Goal: Information Seeking & Learning: Learn about a topic

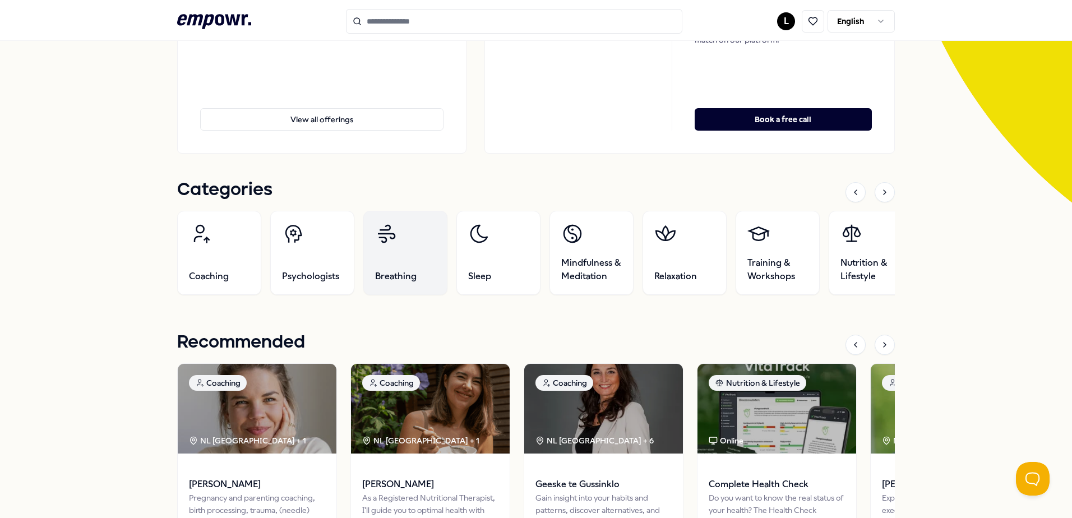
scroll to position [224, 0]
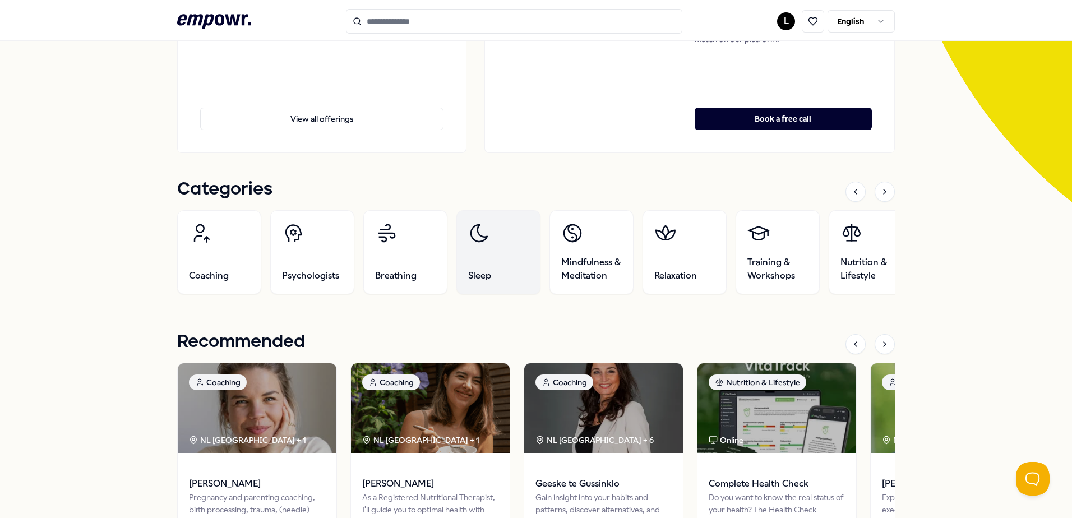
click at [484, 263] on link "Sleep" at bounding box center [498, 252] width 84 height 84
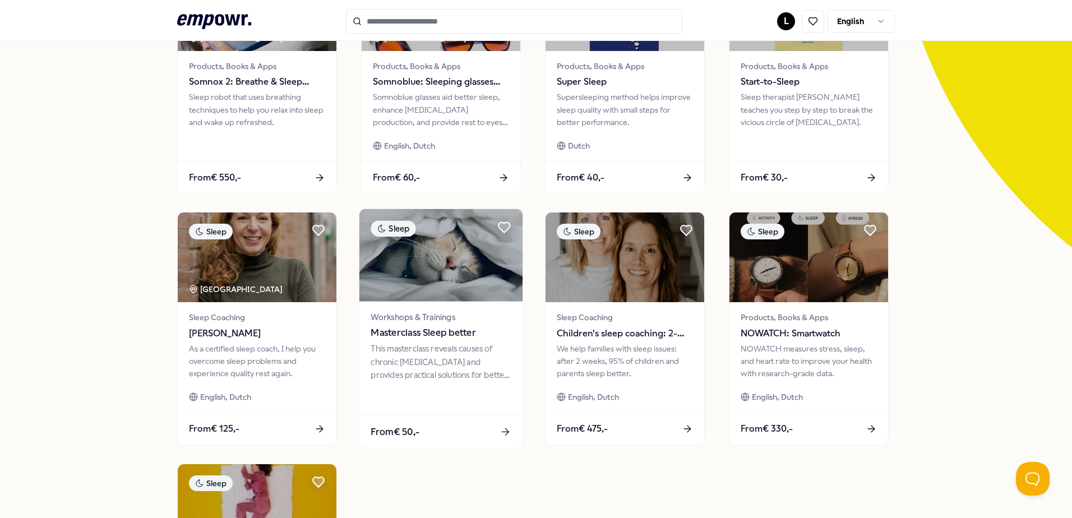
scroll to position [184, 0]
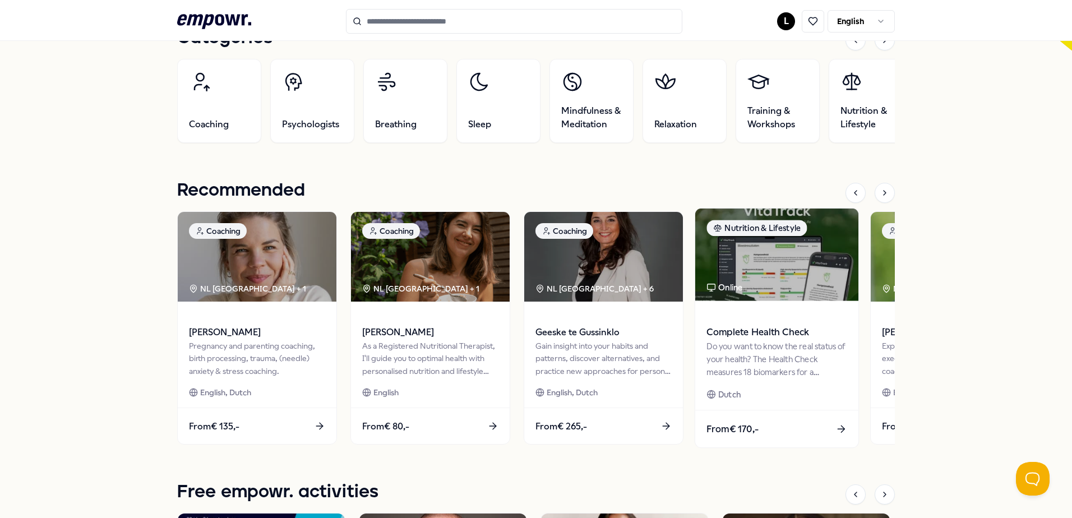
scroll to position [409, 0]
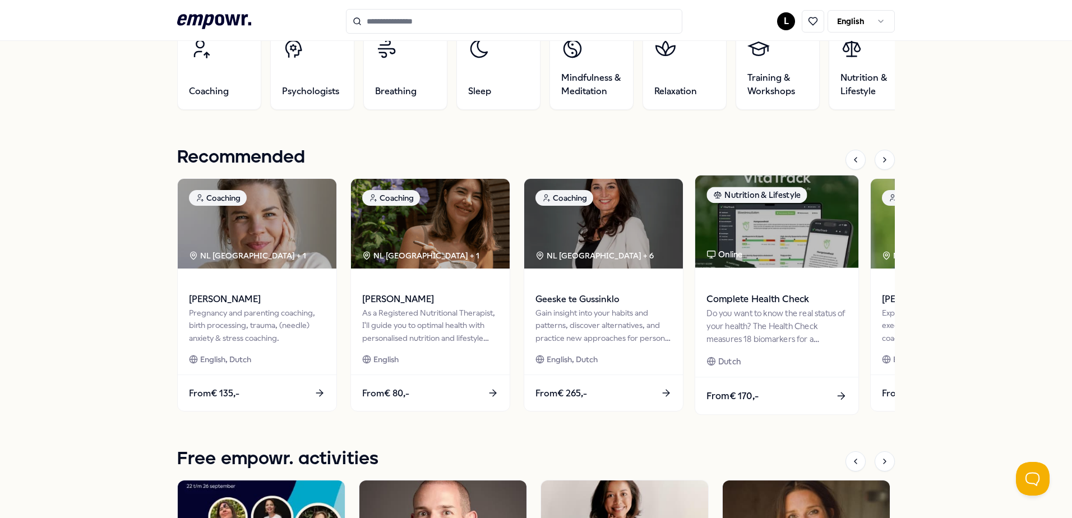
click at [772, 329] on div "Do you want to know the real status of your health? The Health Check measures 1…" at bounding box center [776, 326] width 140 height 39
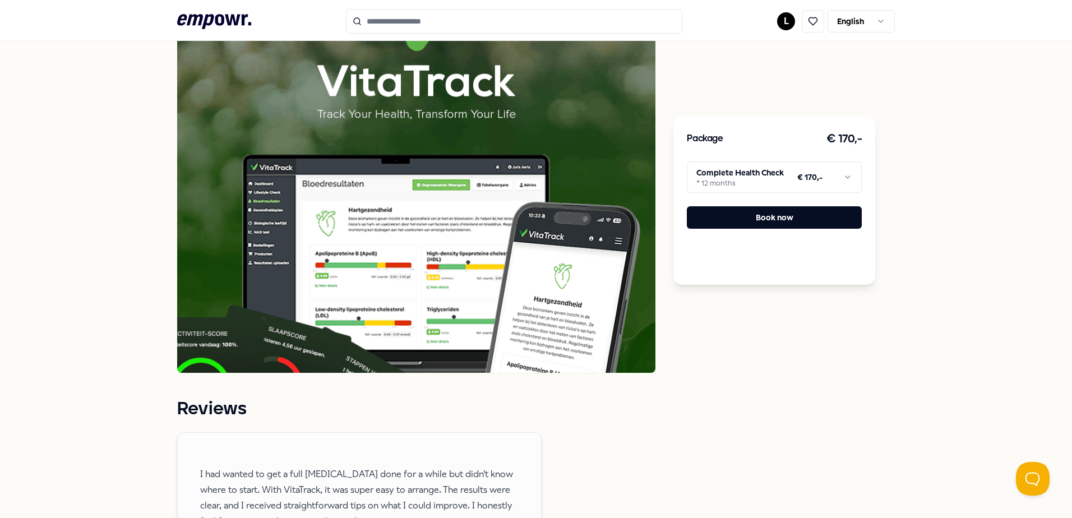
scroll to position [633, 0]
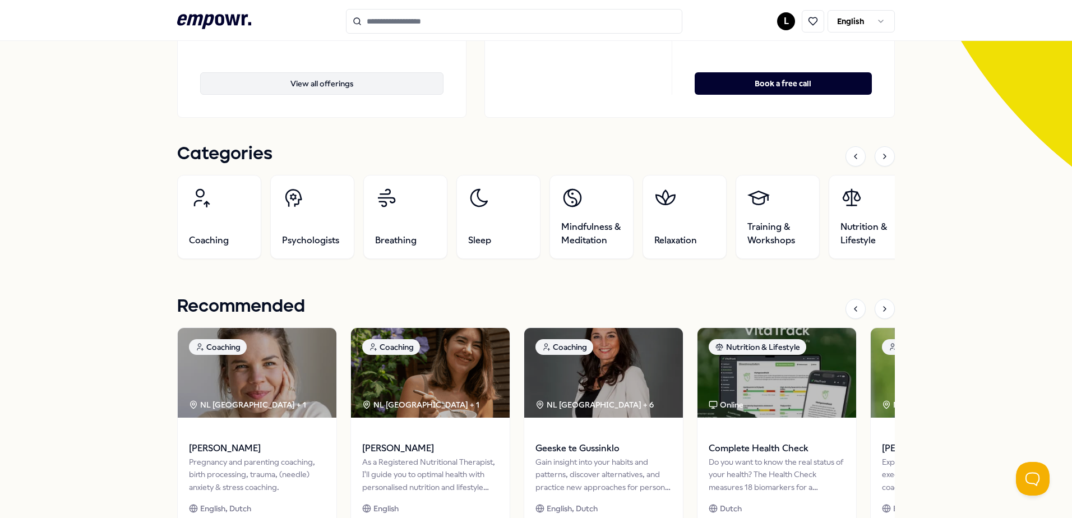
scroll to position [241, 0]
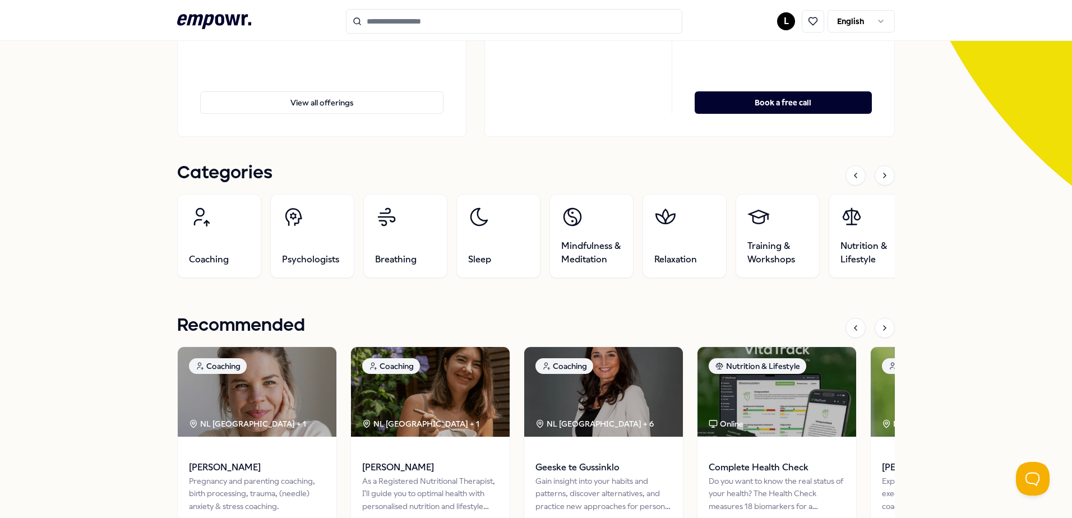
click at [391, 24] on input "Search for products, categories or subcategories" at bounding box center [514, 21] width 336 height 25
click at [880, 175] on icon at bounding box center [884, 175] width 9 height 9
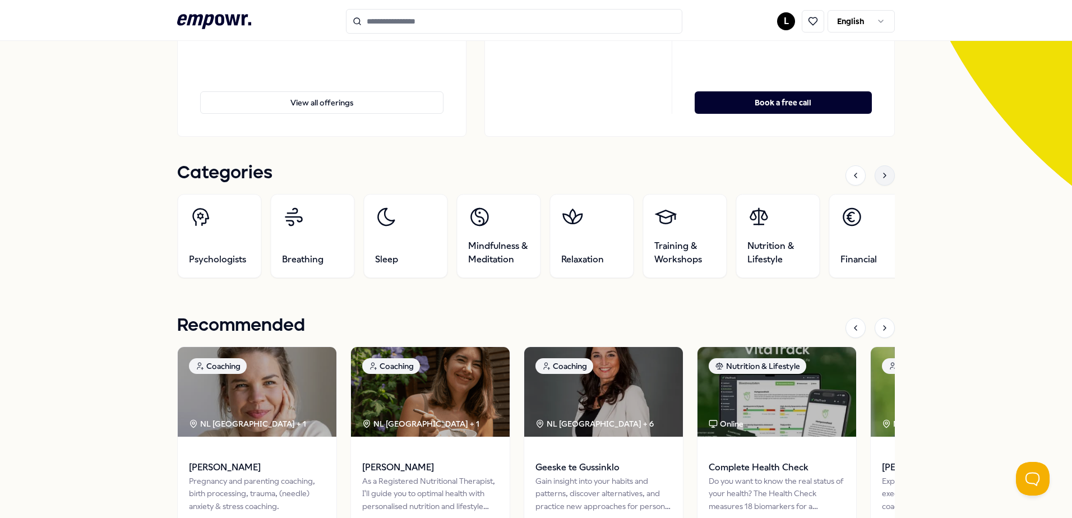
click at [880, 175] on icon at bounding box center [884, 175] width 9 height 9
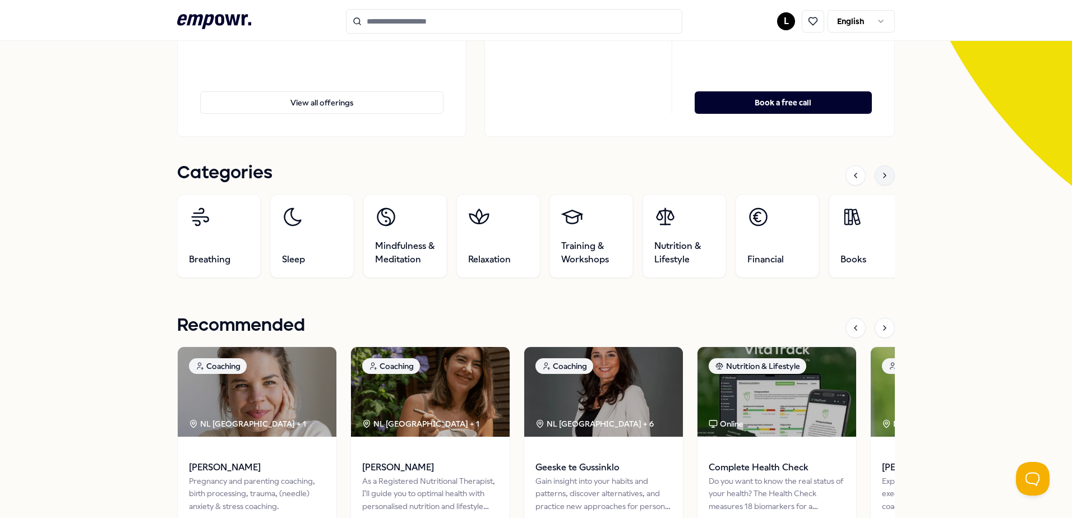
click at [880, 175] on icon at bounding box center [884, 175] width 9 height 9
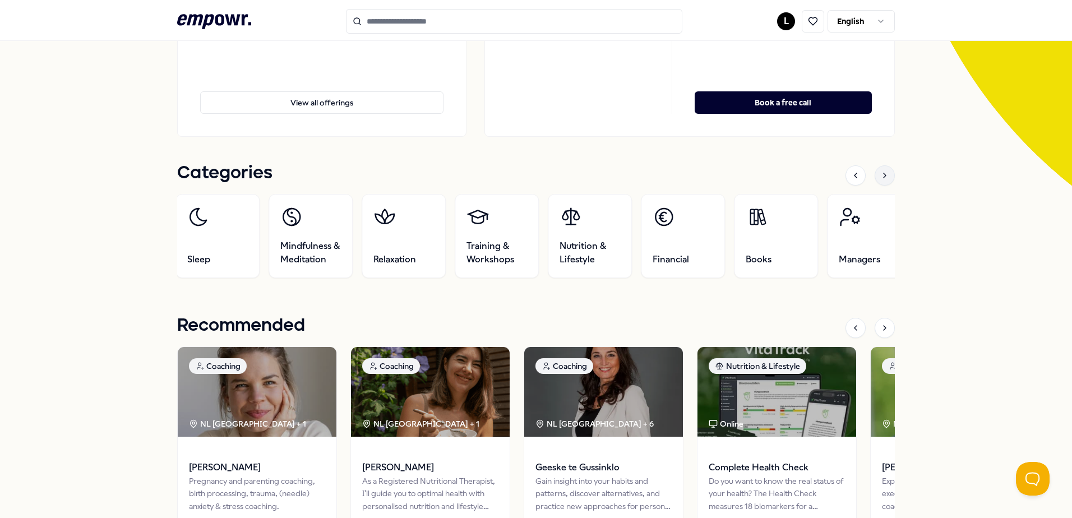
click at [880, 175] on icon at bounding box center [884, 175] width 9 height 9
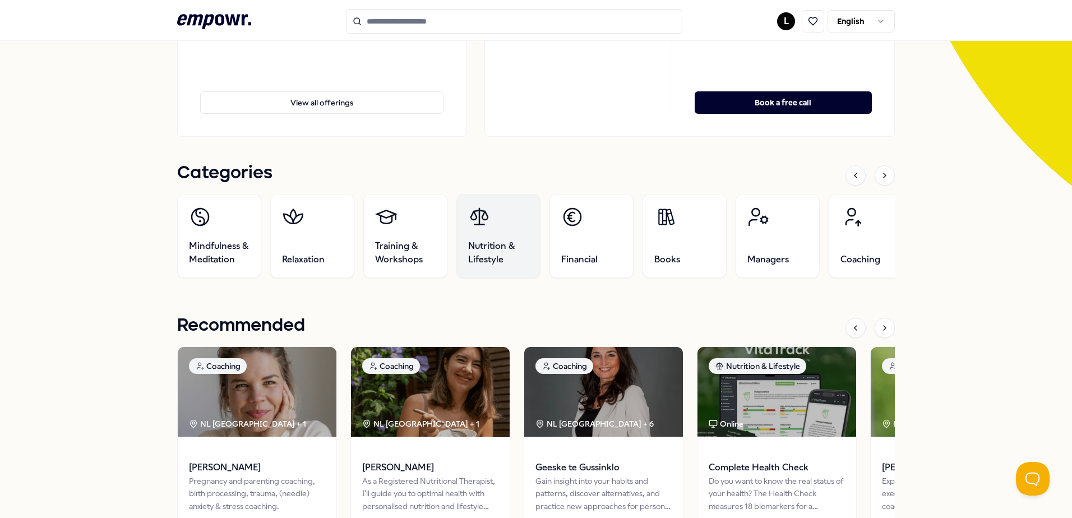
click at [480, 254] on span "Nutrition & Lifestyle" at bounding box center [498, 252] width 61 height 27
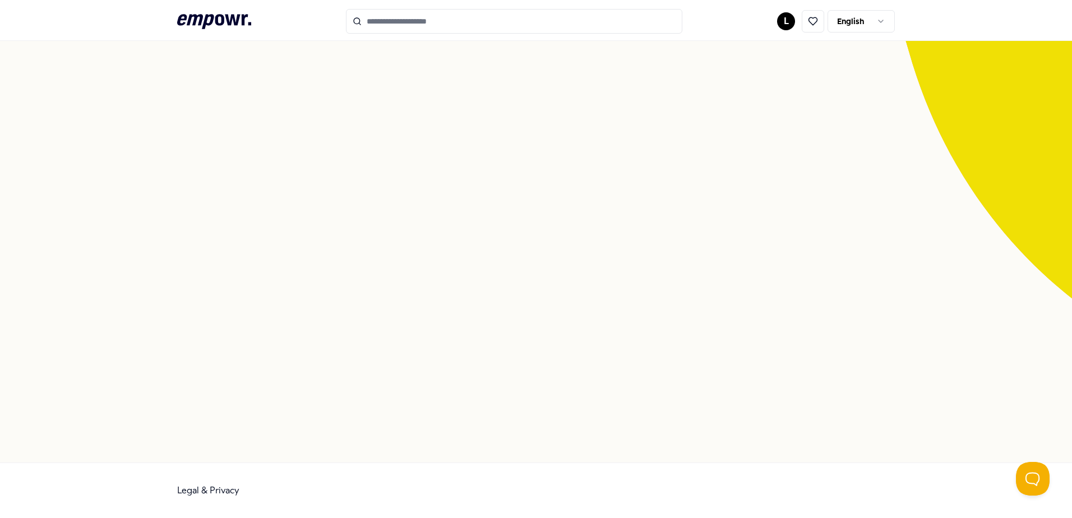
scroll to position [72, 0]
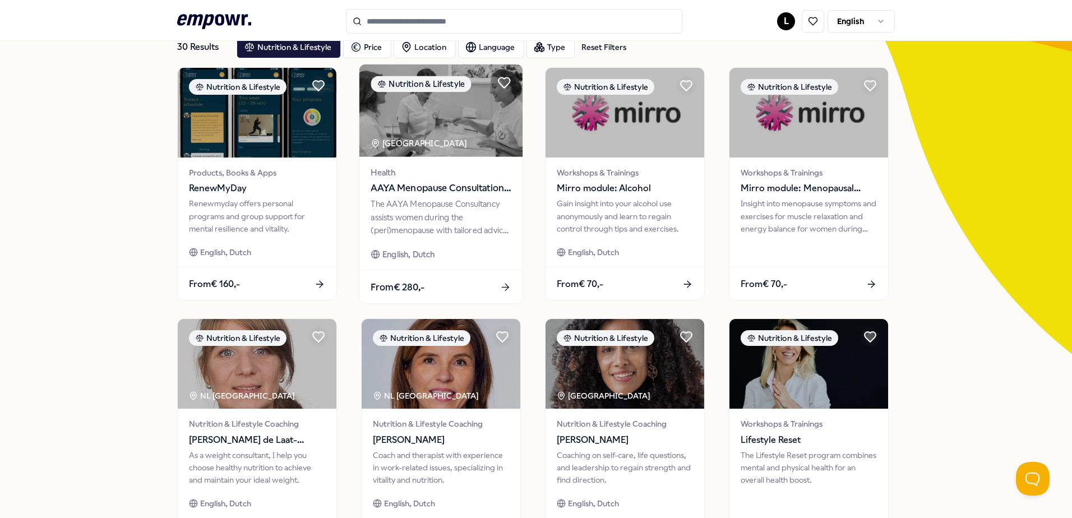
click at [484, 136] on img at bounding box center [440, 110] width 163 height 93
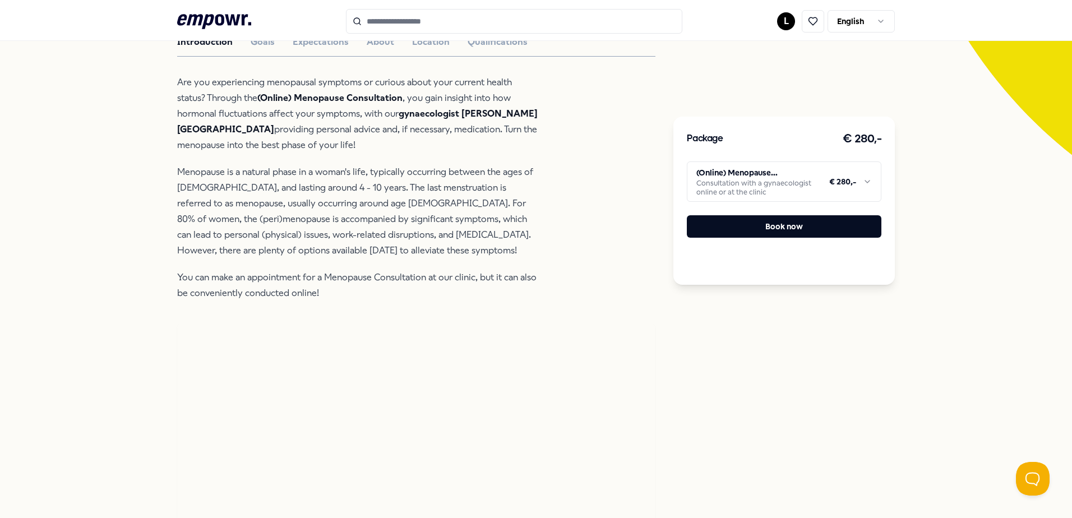
scroll to position [241, 0]
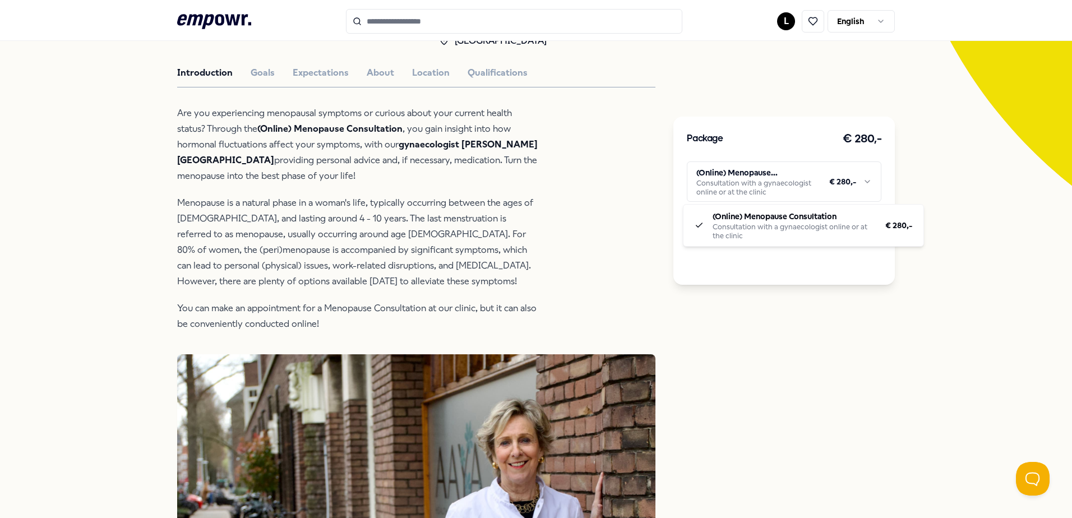
click at [864, 182] on html ".empowr-logo_svg__cls-1{fill:#03032f} L English All categories Self-care librar…" at bounding box center [536, 259] width 1072 height 518
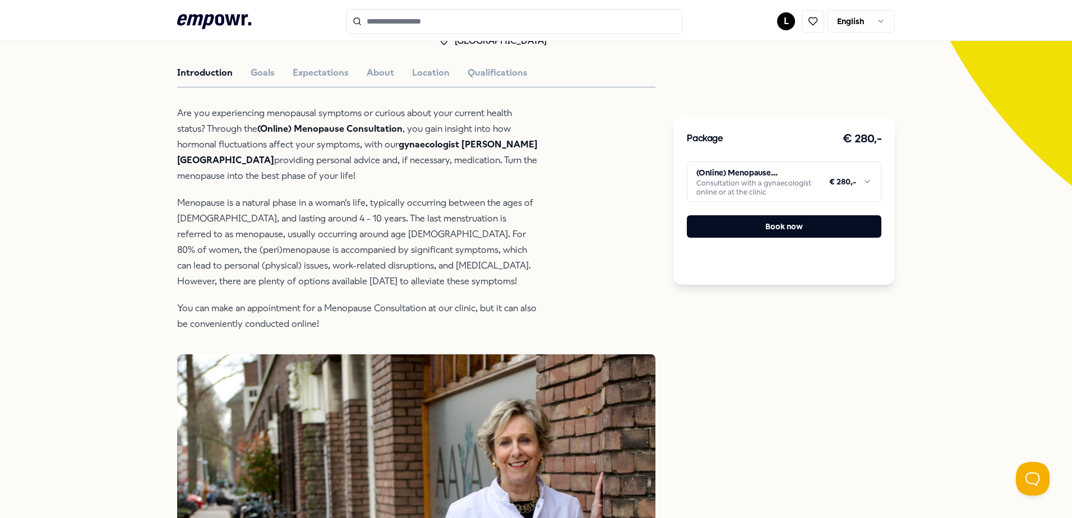
click at [864, 181] on html ".empowr-logo_svg__cls-1{fill:#03032f} L English All categories Self-care librar…" at bounding box center [536, 259] width 1072 height 518
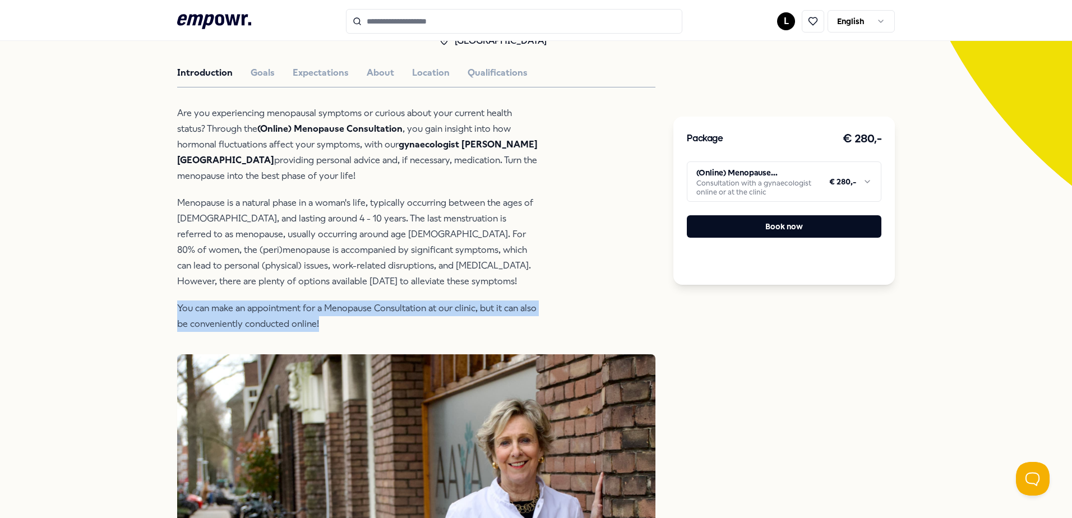
drag, startPoint x: 169, startPoint y: 302, endPoint x: 526, endPoint y: 324, distance: 357.8
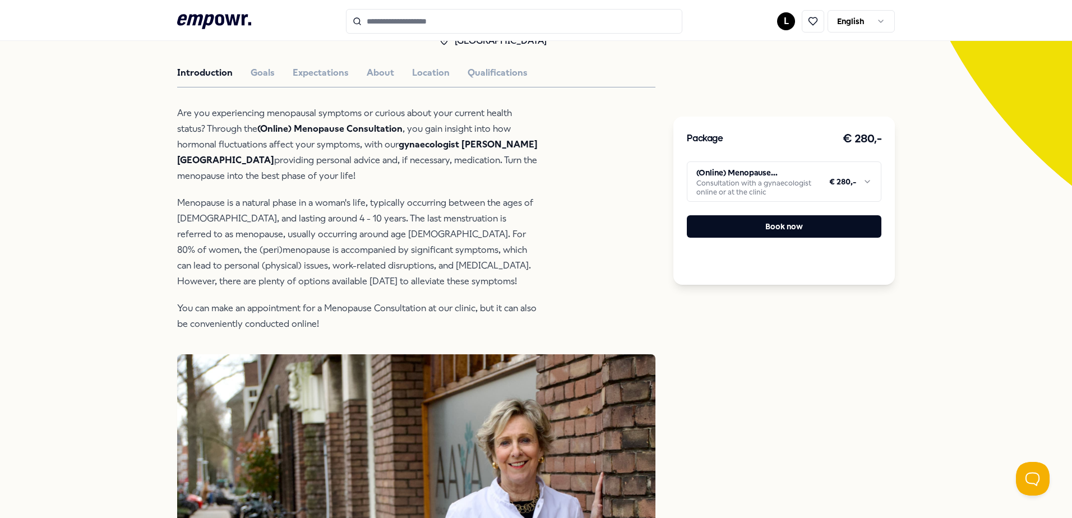
drag, startPoint x: 520, startPoint y: 325, endPoint x: 432, endPoint y: 334, distance: 89.0
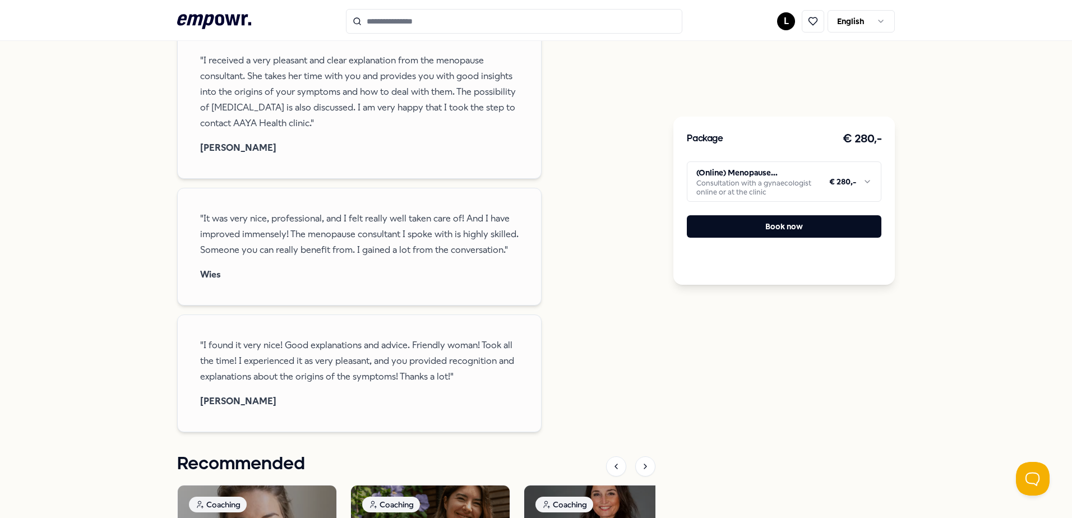
scroll to position [1025, 0]
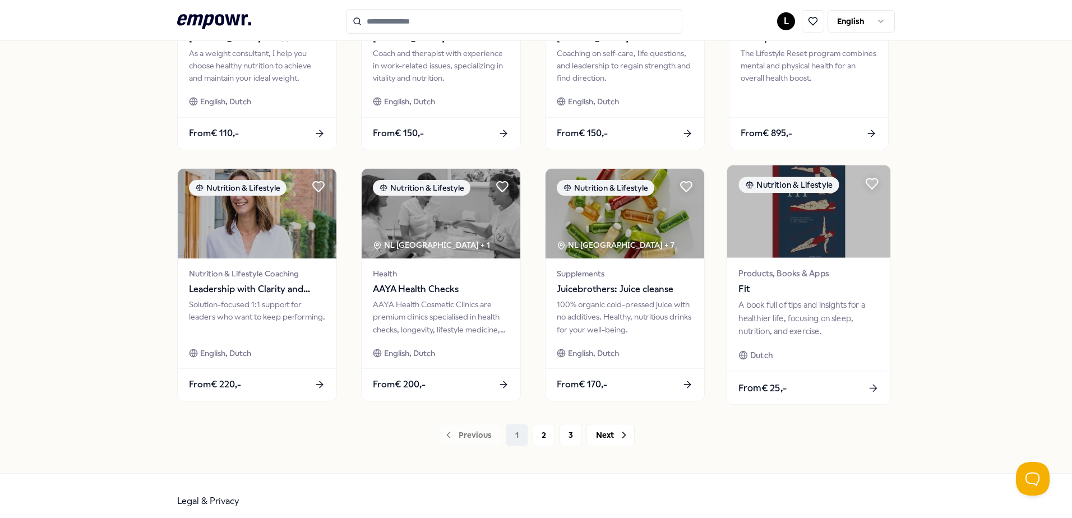
scroll to position [485, 0]
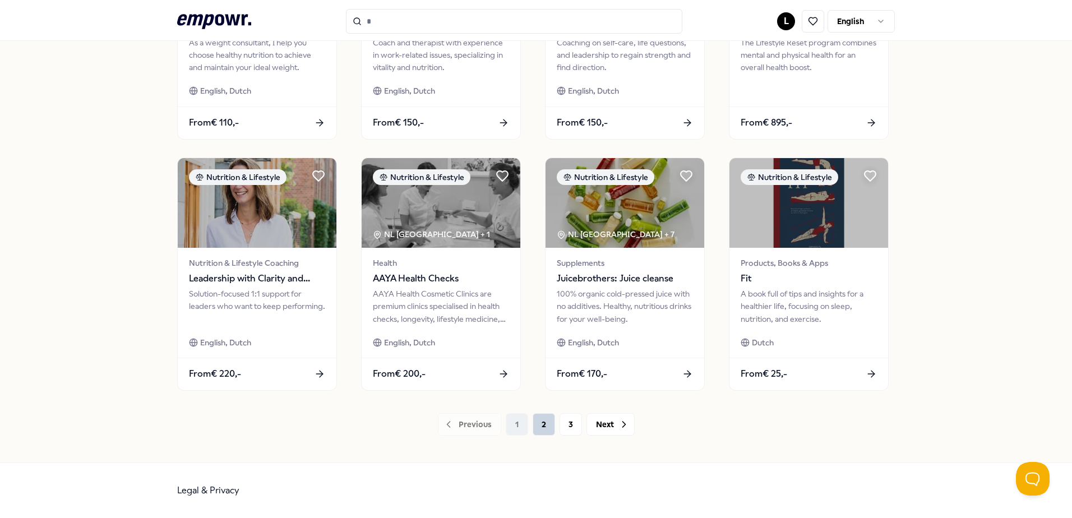
click at [533, 426] on button "2" at bounding box center [544, 424] width 22 height 22
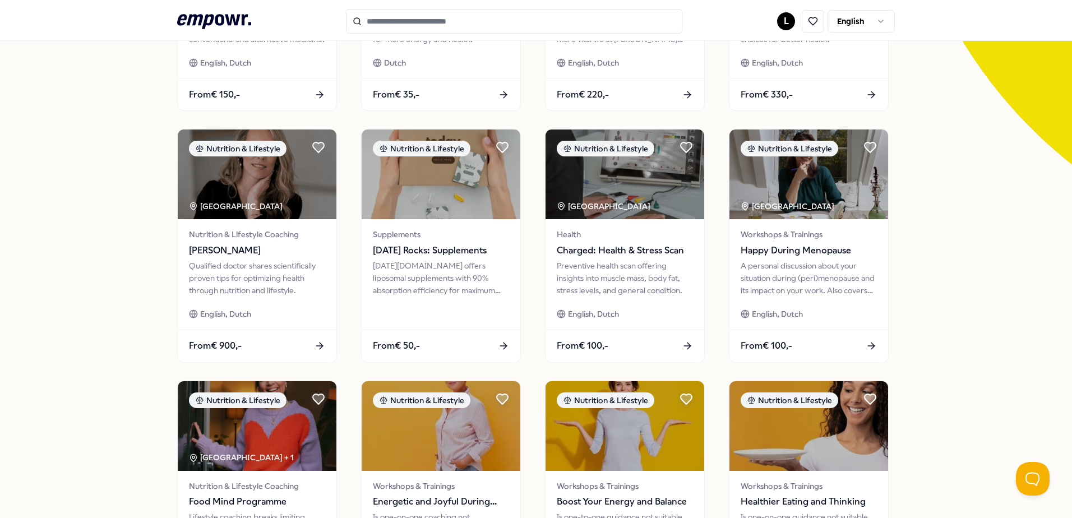
scroll to position [261, 0]
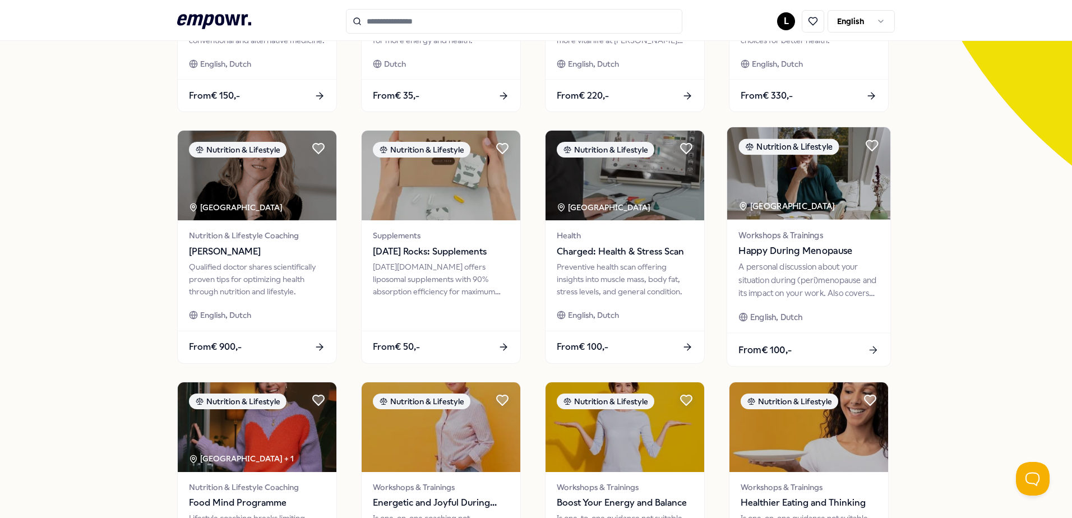
click at [790, 281] on div "A personal discussion about your situation during (peri)menopause and its impac…" at bounding box center [808, 280] width 140 height 39
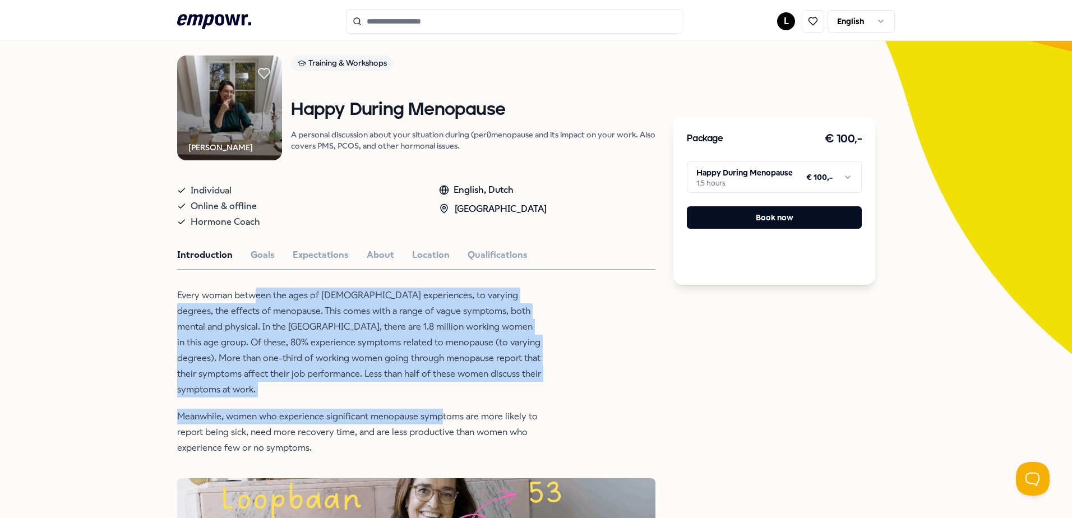
drag, startPoint x: 249, startPoint y: 293, endPoint x: 437, endPoint y: 403, distance: 217.6
click at [437, 403] on div "Every woman between the ages of 40 and 65 experiences, to varying degrees, the …" at bounding box center [359, 372] width 364 height 168
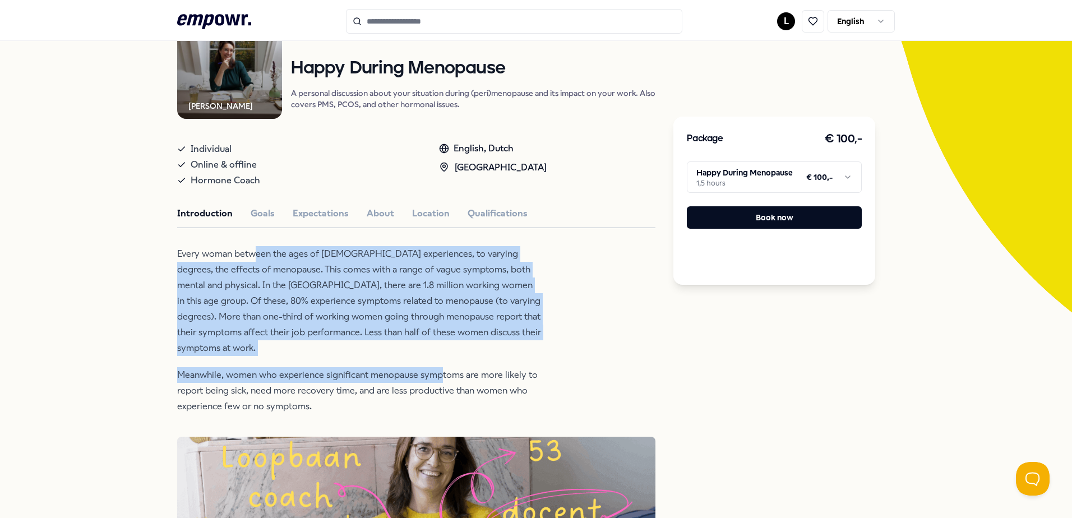
scroll to position [128, 0]
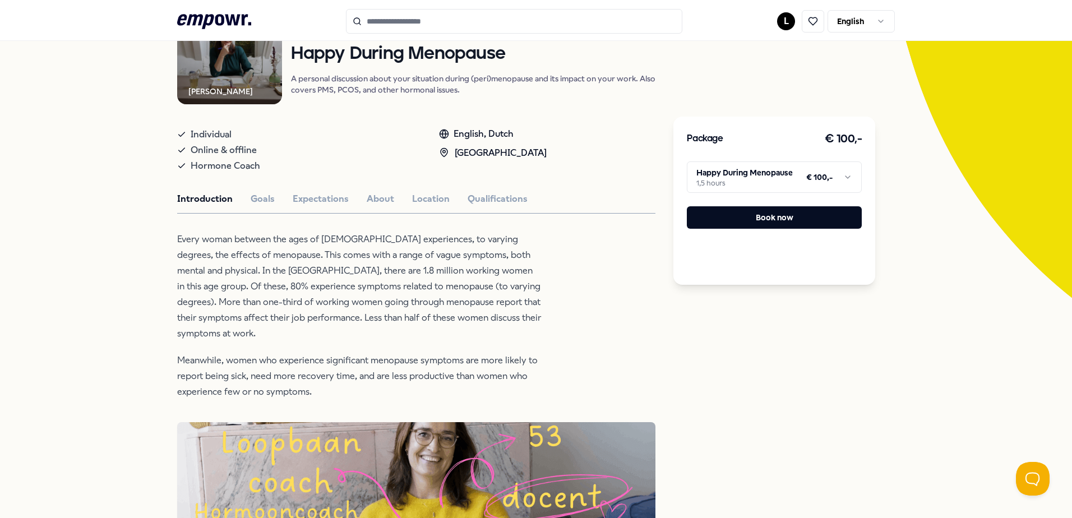
click at [431, 398] on p "Meanwhile, women who experience significant menopause symptoms are more likely …" at bounding box center [359, 376] width 364 height 47
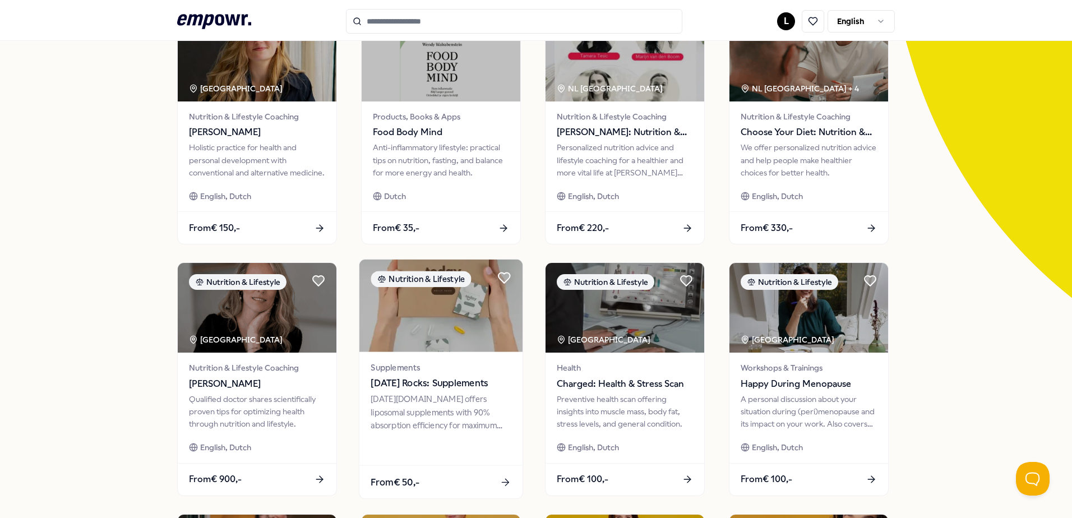
click at [408, 413] on div "Today.rocks offers liposomal supplements with 90% absorption efficiency for max…" at bounding box center [441, 412] width 140 height 39
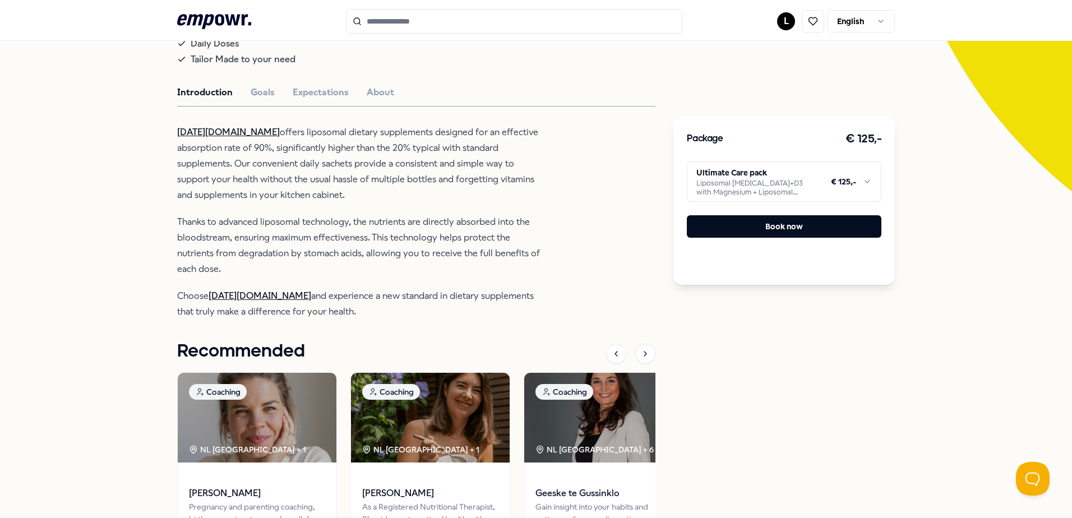
scroll to position [241, 0]
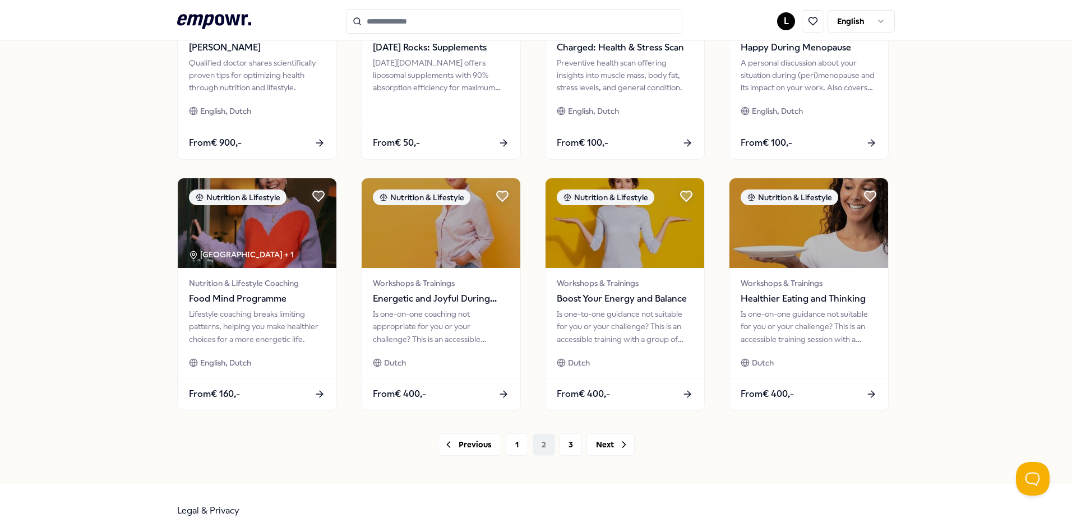
scroll to position [485, 0]
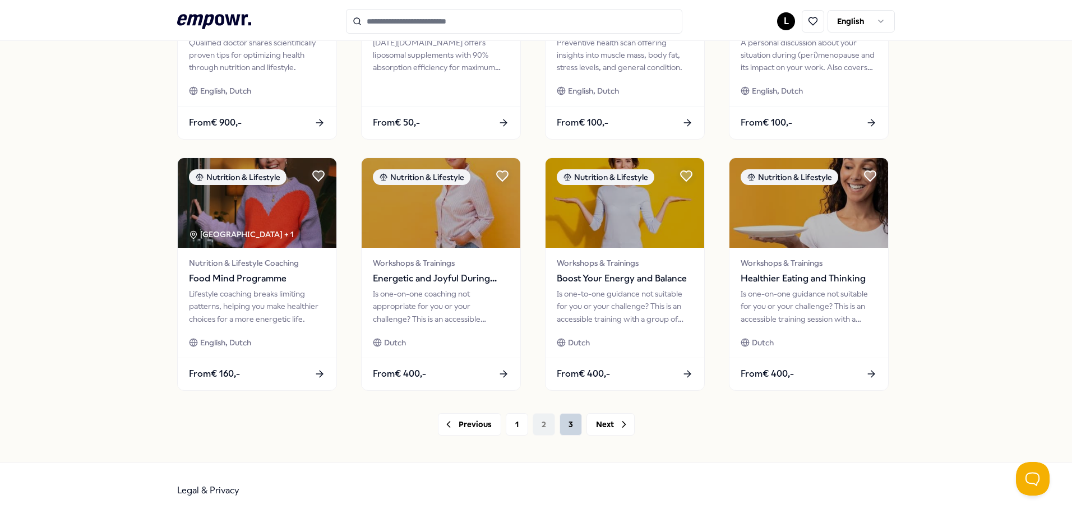
click at [563, 428] on button "3" at bounding box center [571, 424] width 22 height 22
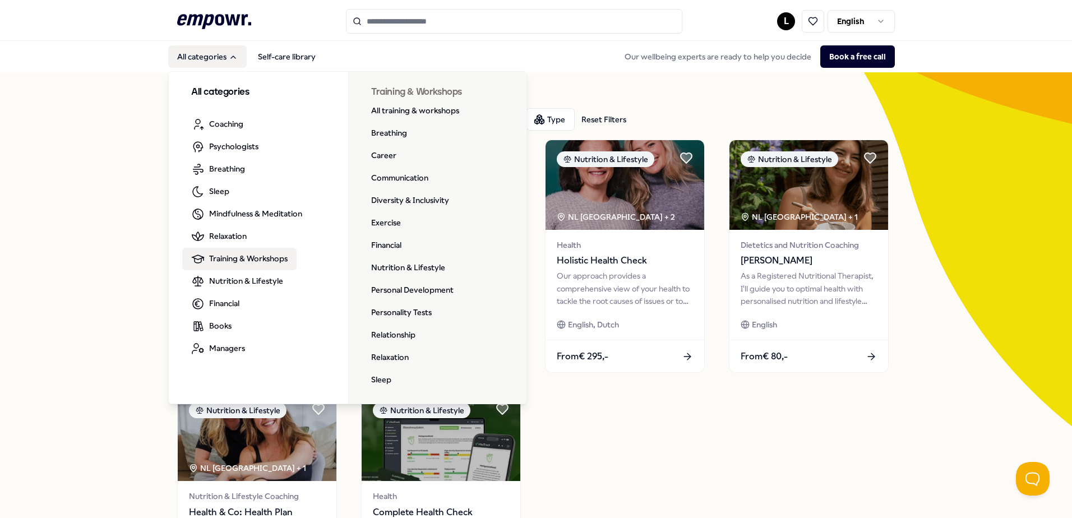
click at [242, 259] on span "Training & Workshops" at bounding box center [248, 258] width 78 height 12
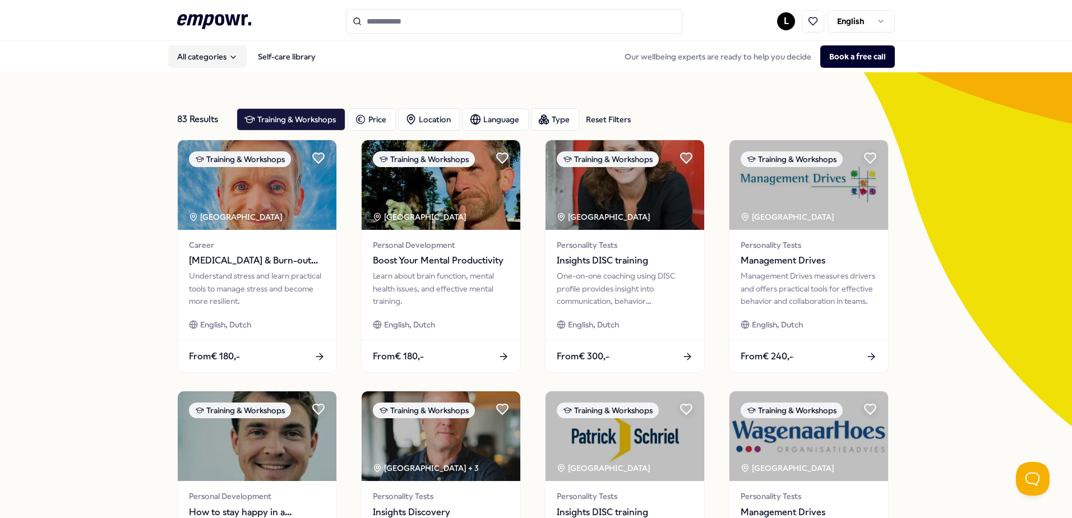
scroll to position [56, 0]
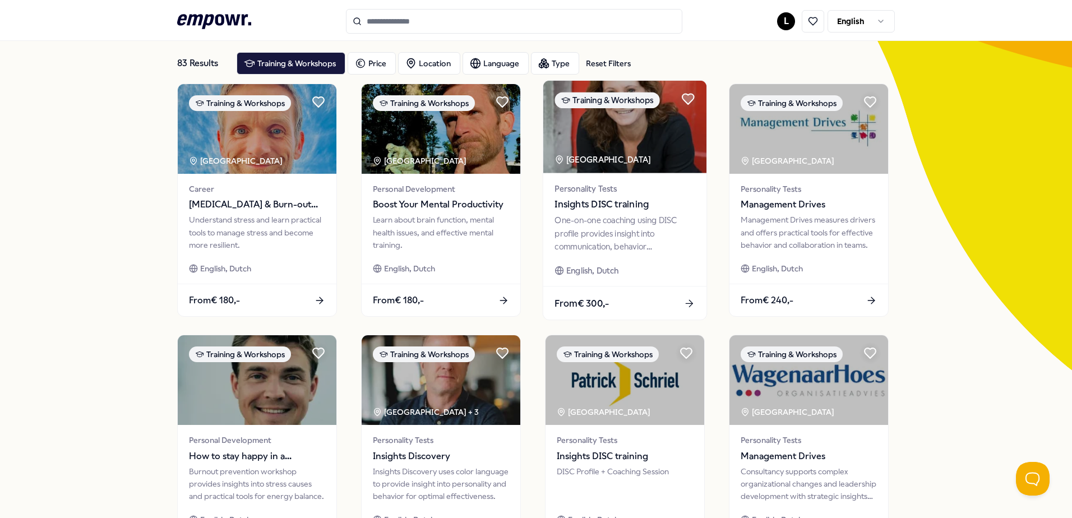
click at [628, 237] on div "One-on-one coaching using DISC profile provides insight into communication, beh…" at bounding box center [624, 233] width 140 height 39
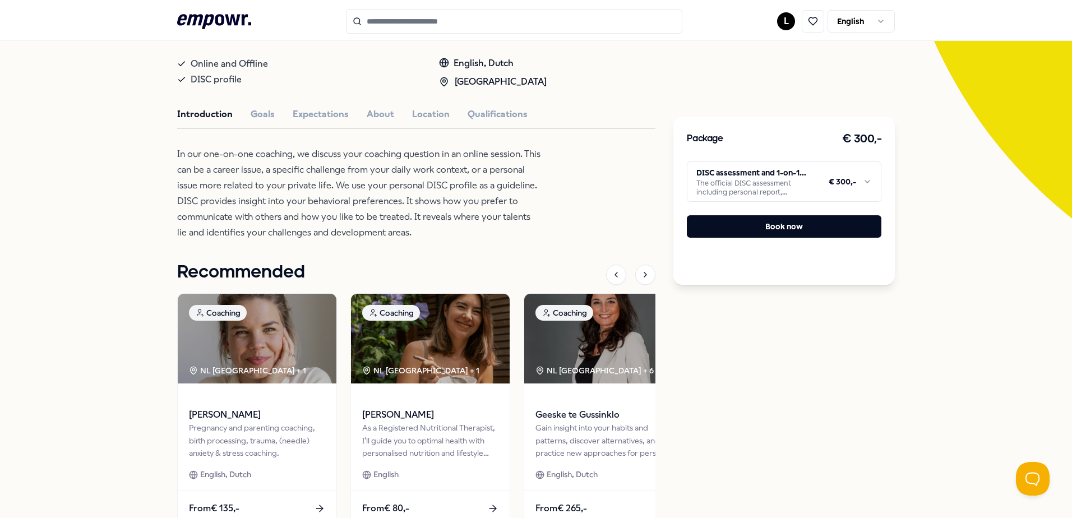
scroll to position [224, 0]
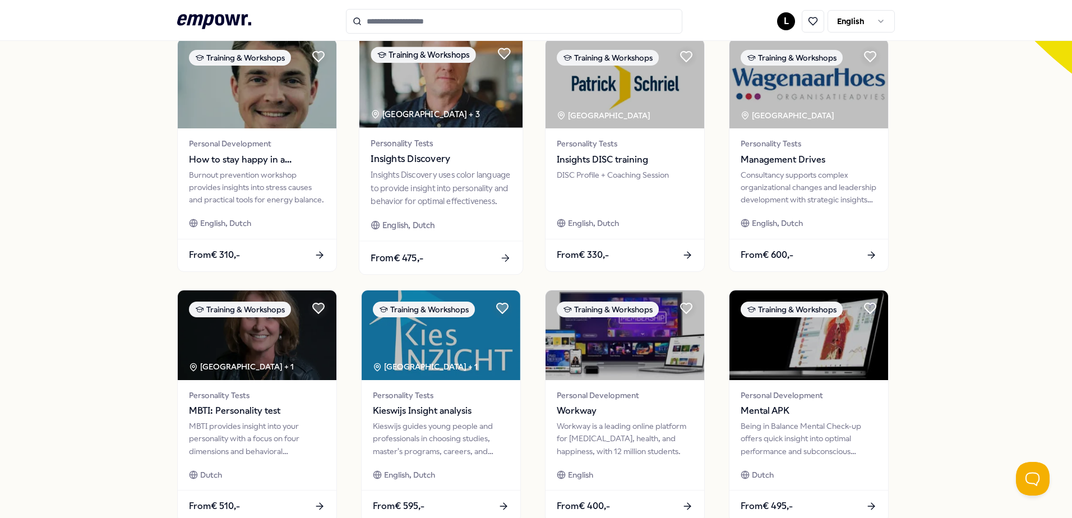
scroll to position [449, 0]
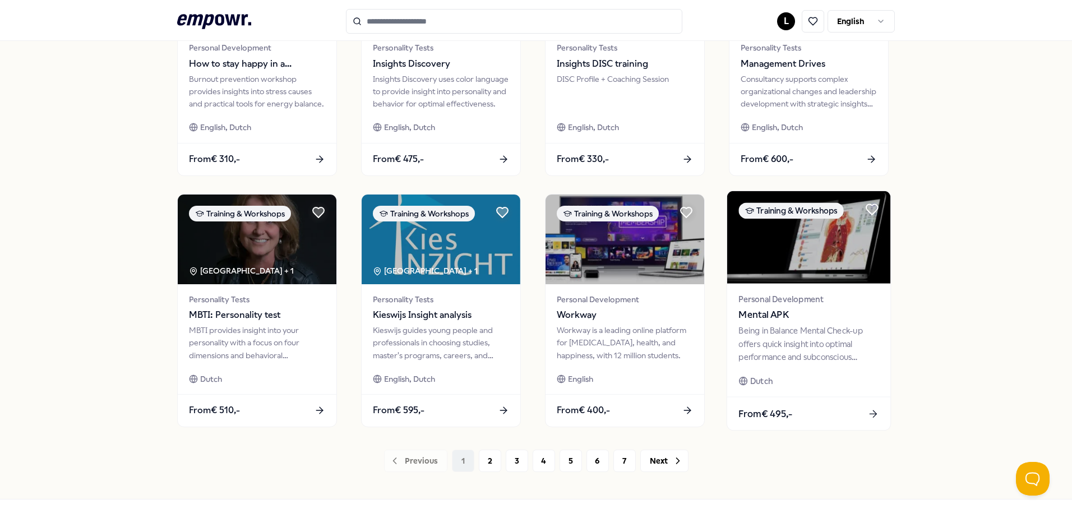
click at [783, 354] on div "Being in Balance Mental Check-up offers quick insight into optimal performance …" at bounding box center [808, 344] width 140 height 39
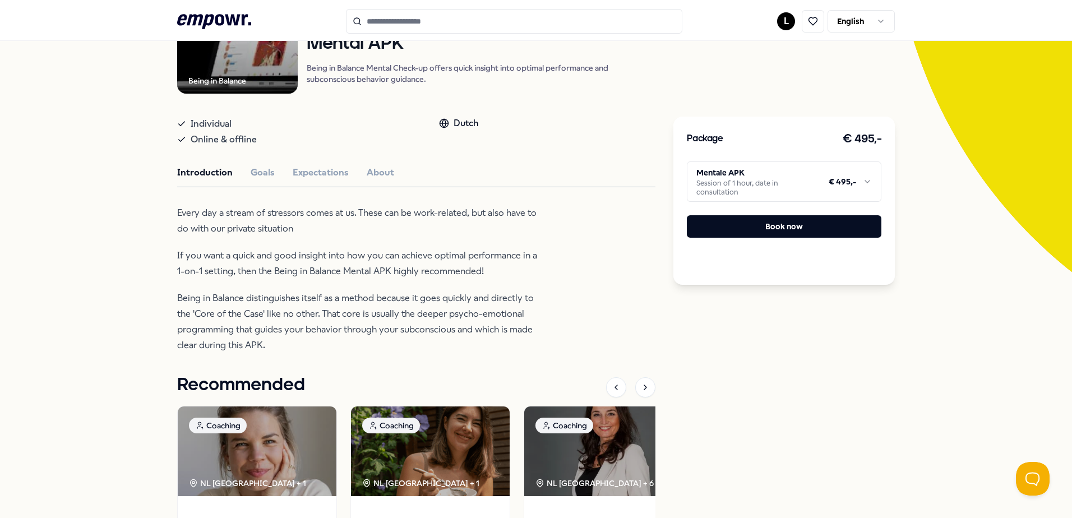
scroll to position [128, 0]
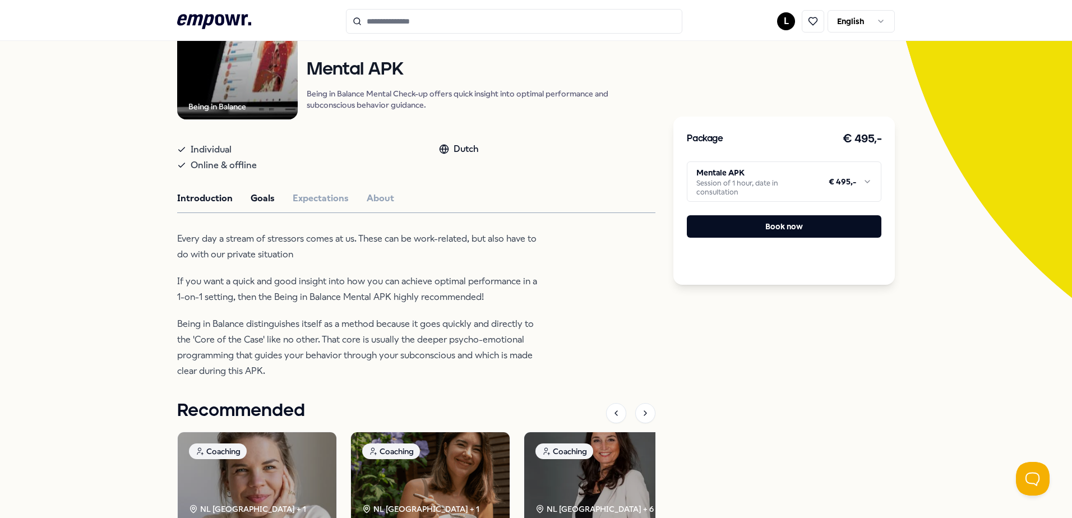
click at [260, 197] on button "Goals" at bounding box center [263, 198] width 24 height 15
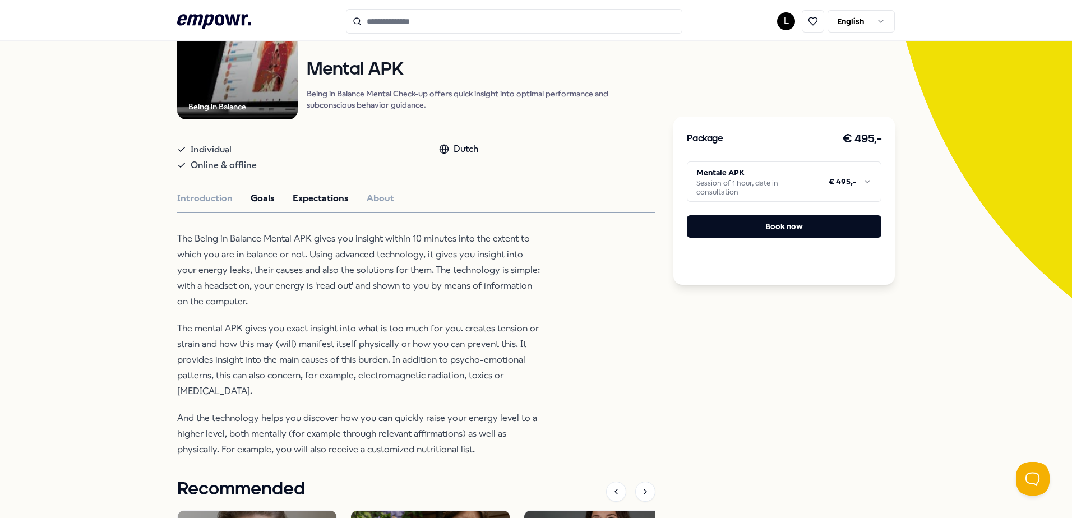
click at [314, 199] on button "Expectations" at bounding box center [321, 198] width 56 height 15
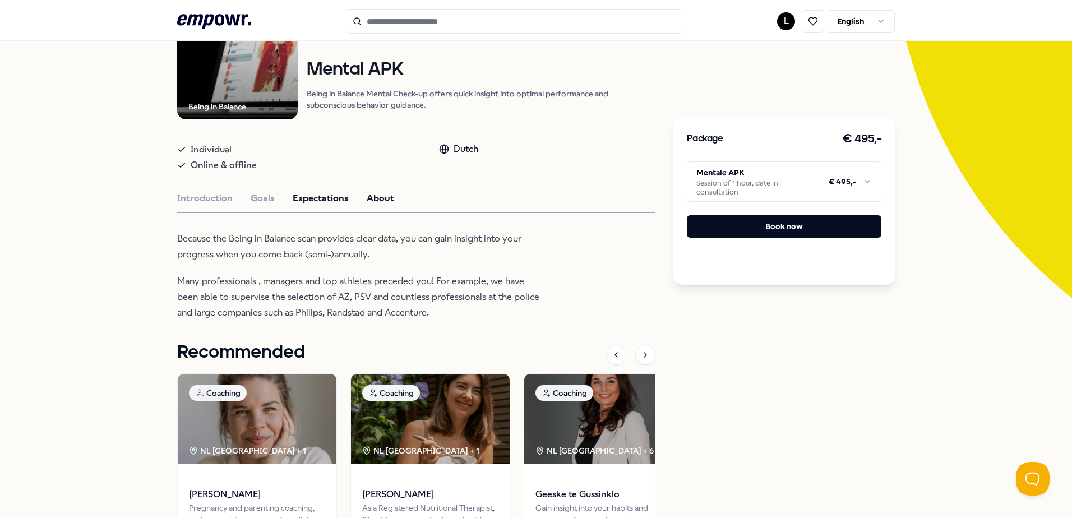
click at [367, 200] on button "About" at bounding box center [380, 198] width 27 height 15
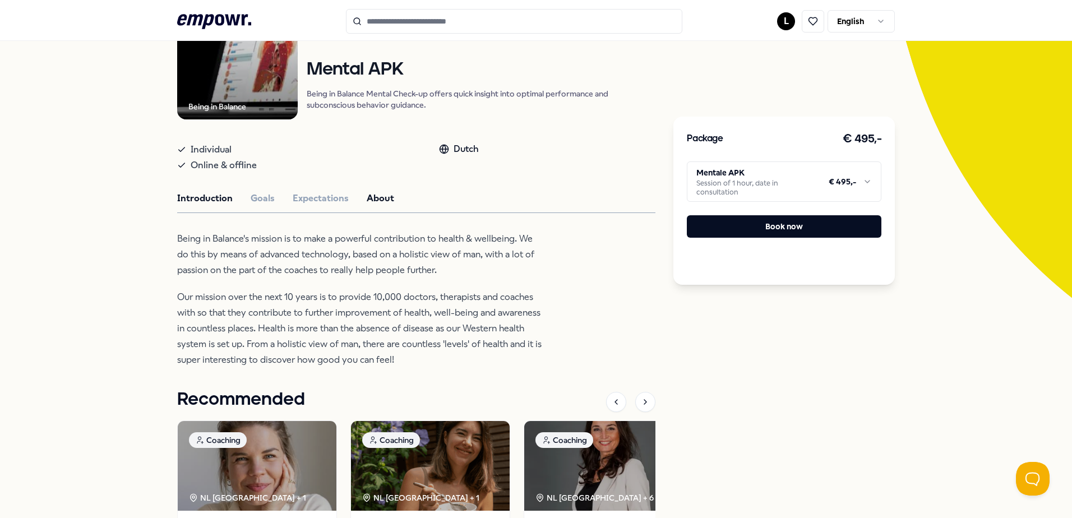
click at [203, 197] on button "Introduction" at bounding box center [205, 198] width 56 height 15
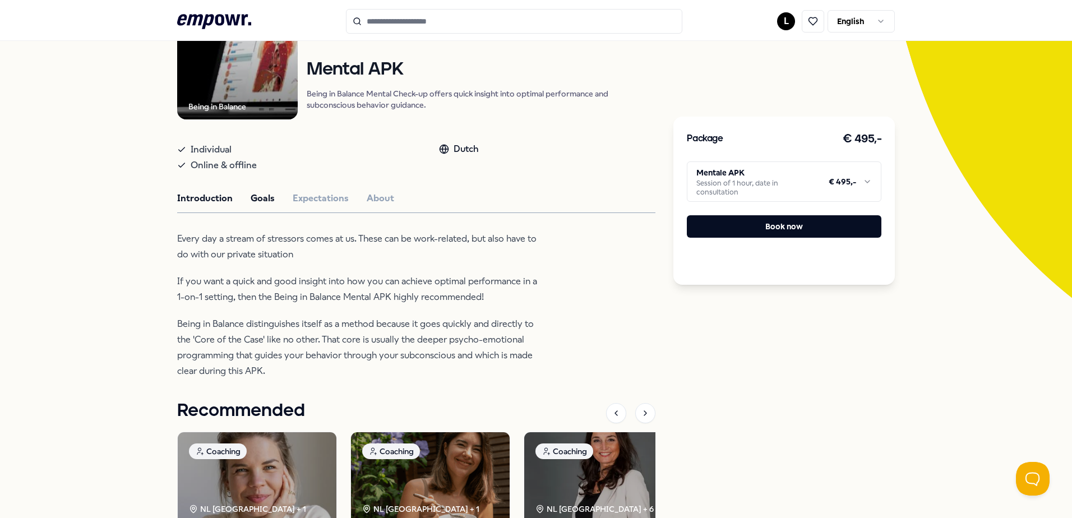
click at [258, 195] on button "Goals" at bounding box center [263, 198] width 24 height 15
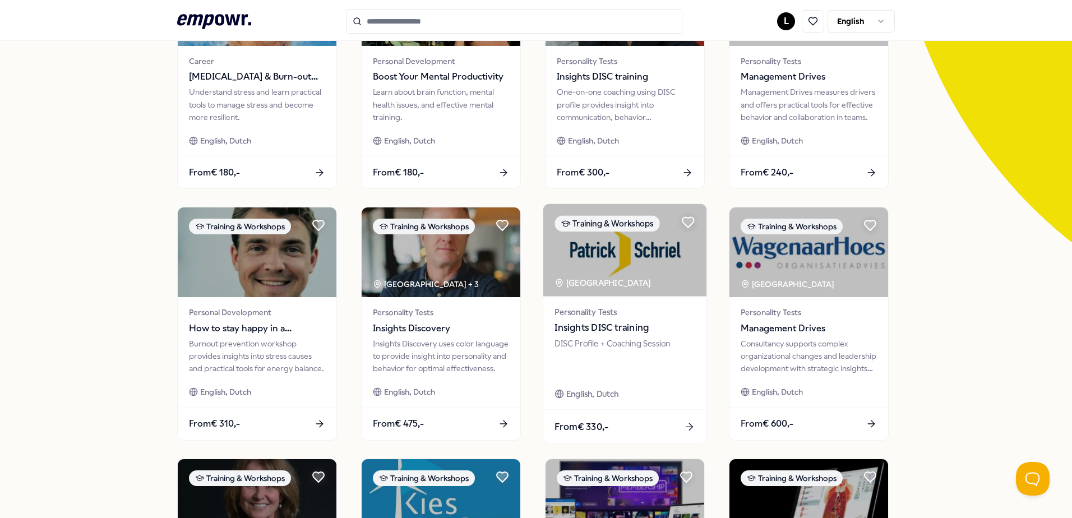
scroll to position [184, 0]
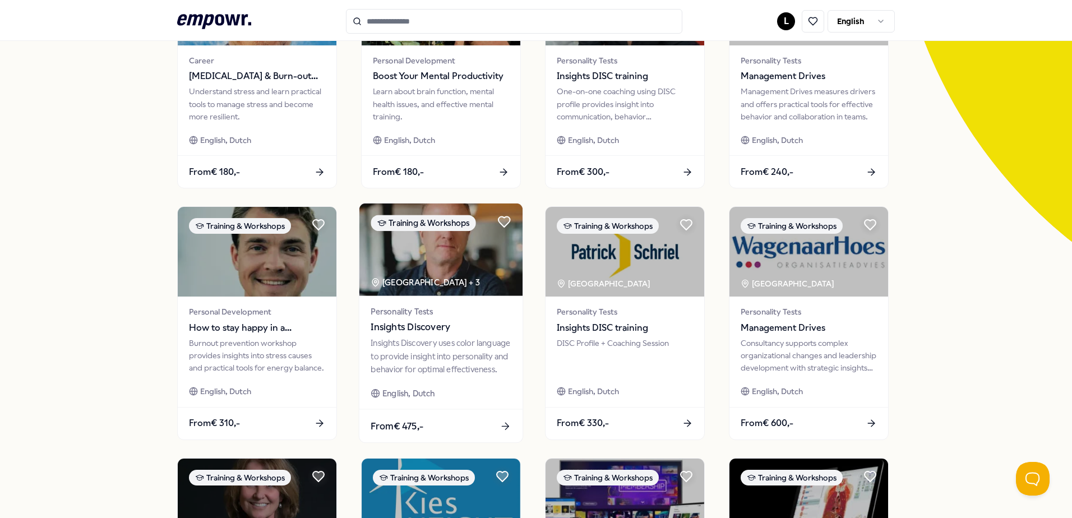
click at [441, 362] on div "Insights Discovery uses color language to provide insight into personality and …" at bounding box center [441, 356] width 140 height 39
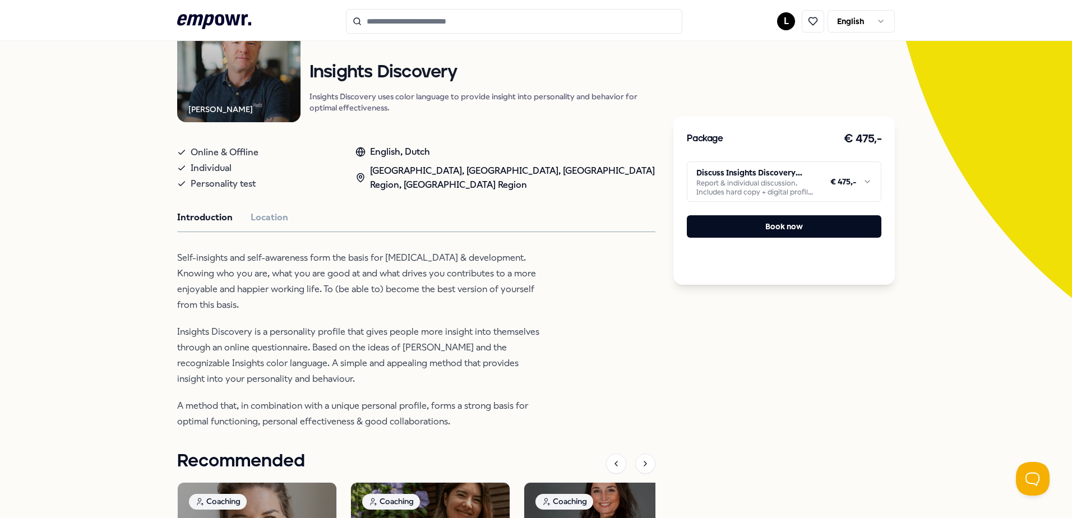
scroll to position [72, 0]
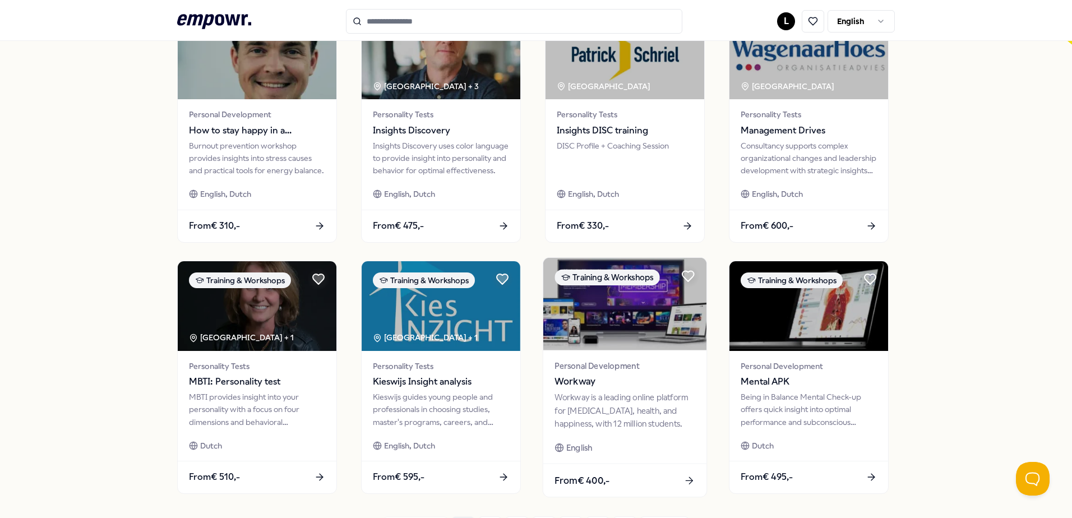
scroll to position [409, 0]
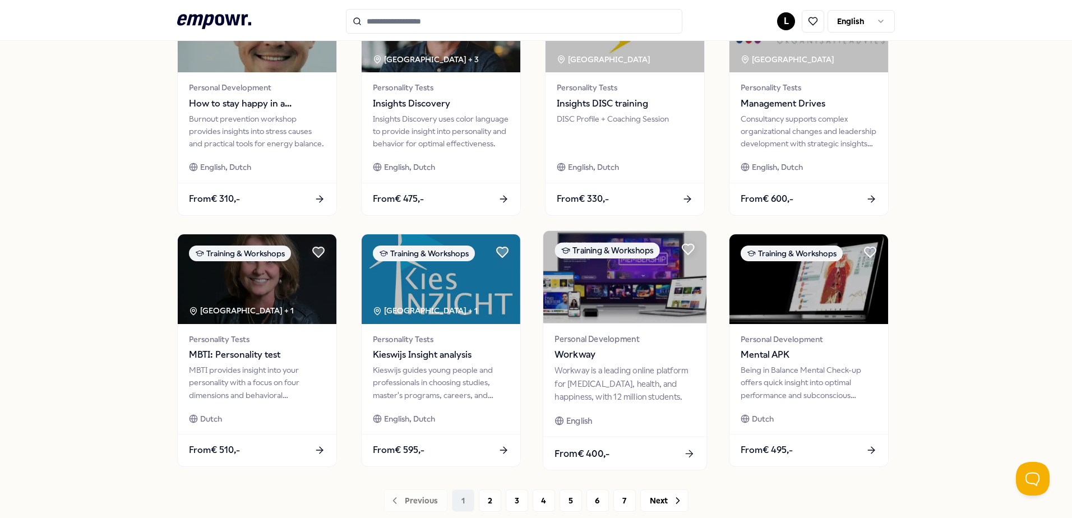
click at [613, 304] on img at bounding box center [624, 277] width 163 height 93
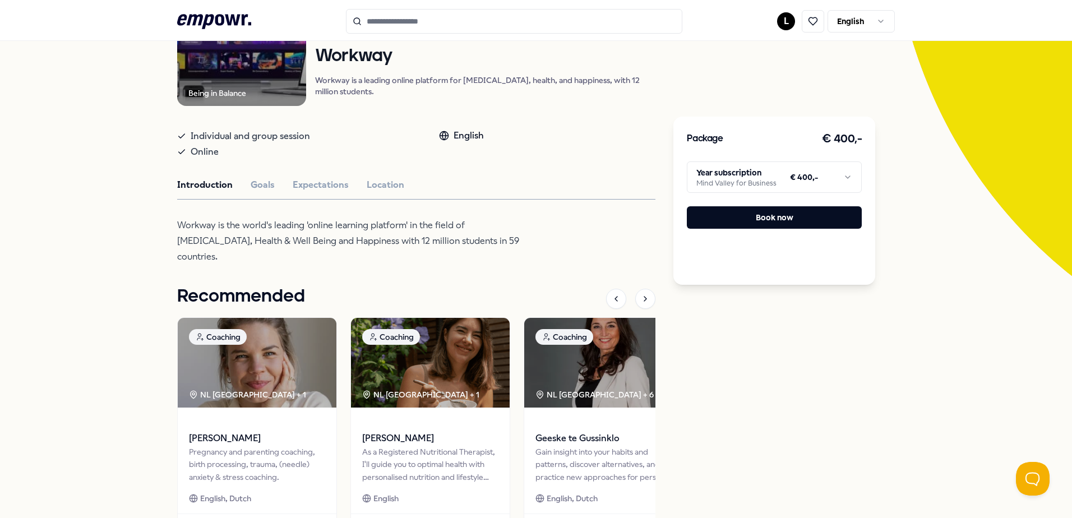
scroll to position [184, 0]
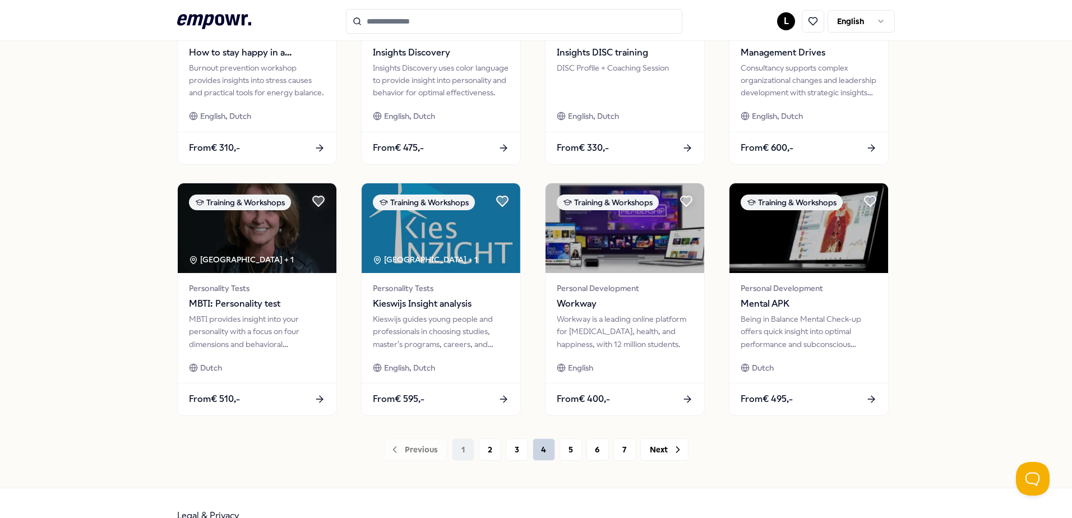
scroll to position [485, 0]
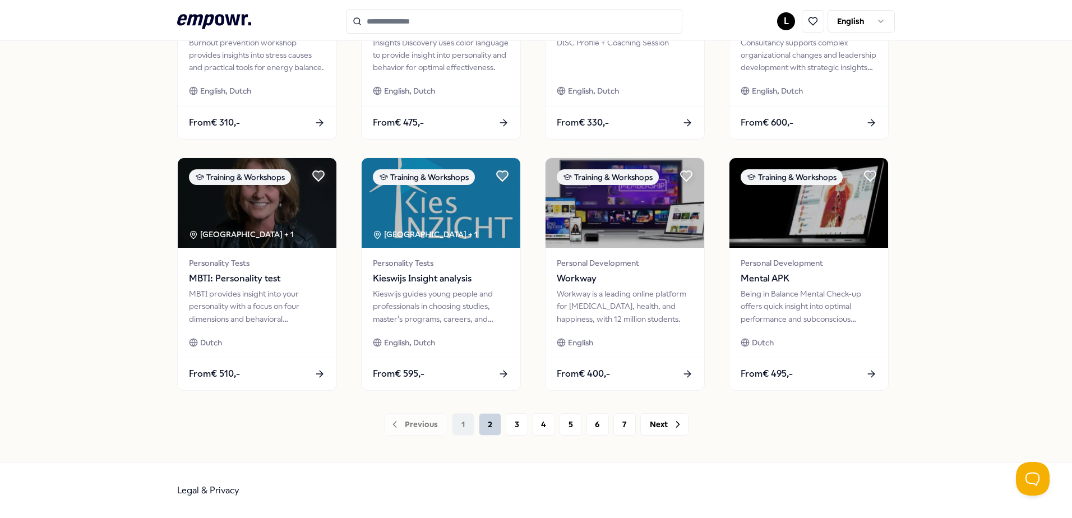
click at [479, 426] on button "2" at bounding box center [490, 424] width 22 height 22
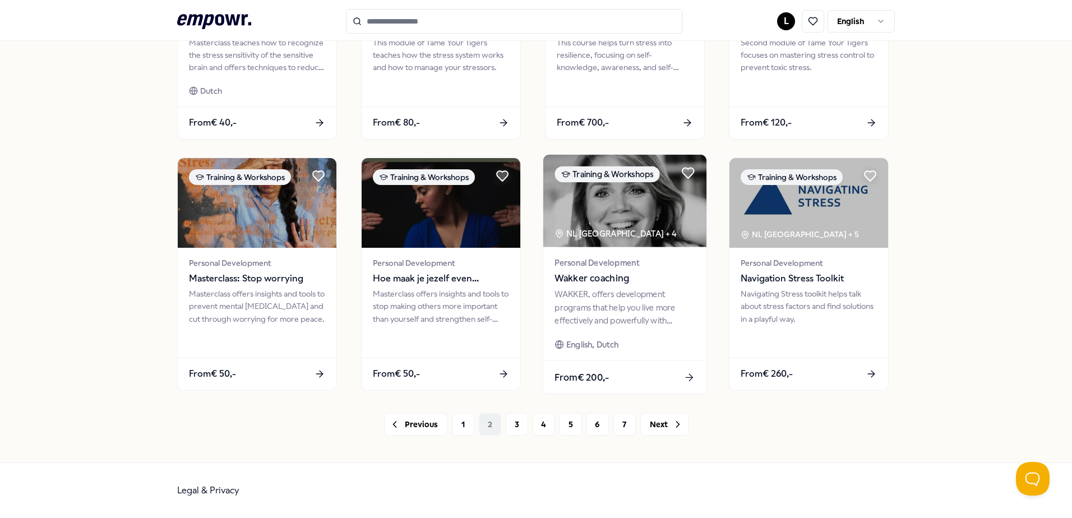
click at [591, 313] on div "WAKKER. offers development programs that help you live more effectively and pow…" at bounding box center [624, 307] width 140 height 39
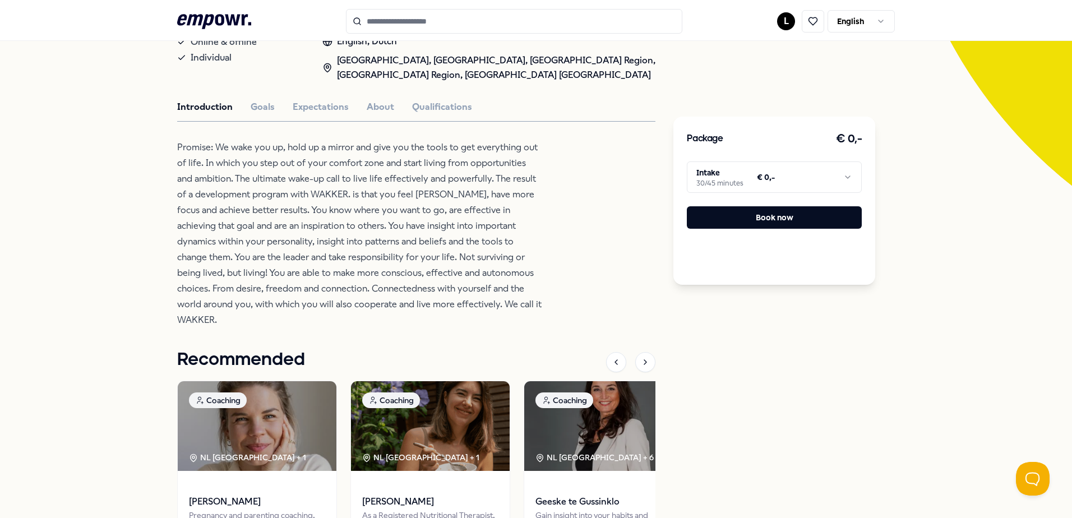
scroll to position [184, 0]
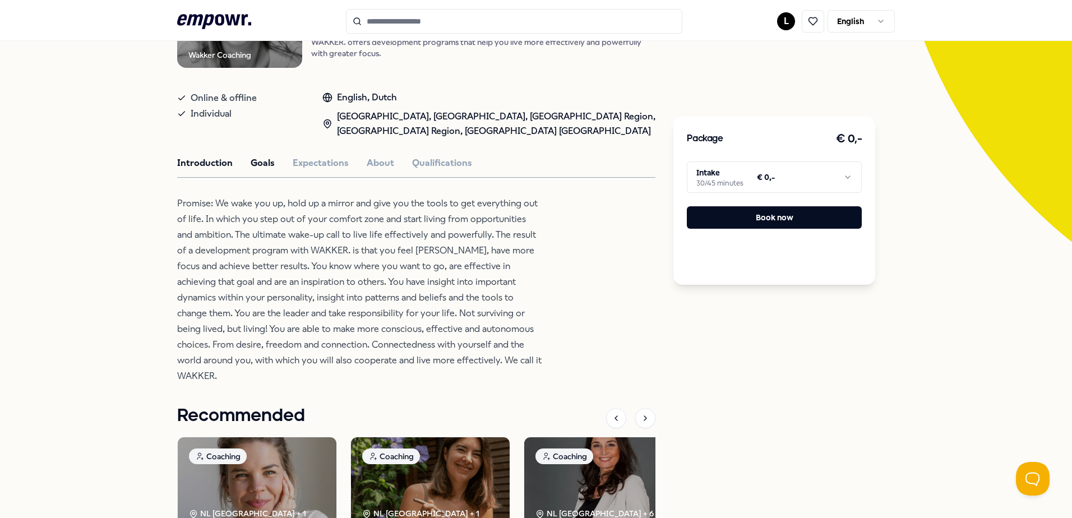
click at [251, 163] on button "Goals" at bounding box center [263, 163] width 24 height 15
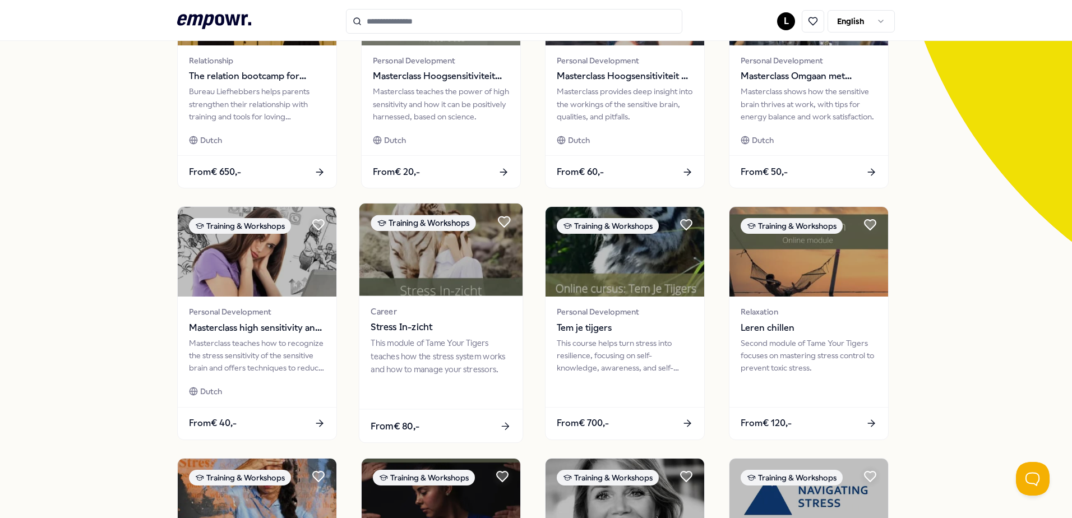
click at [414, 355] on div "This module of Tame Your Tigers teaches how the stress system works and how to …" at bounding box center [441, 356] width 140 height 39
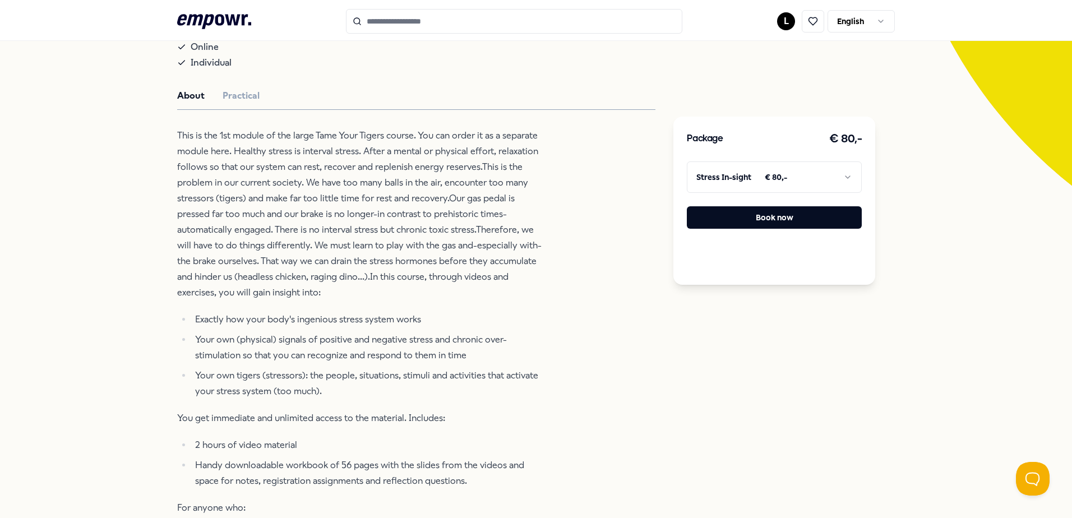
scroll to position [297, 0]
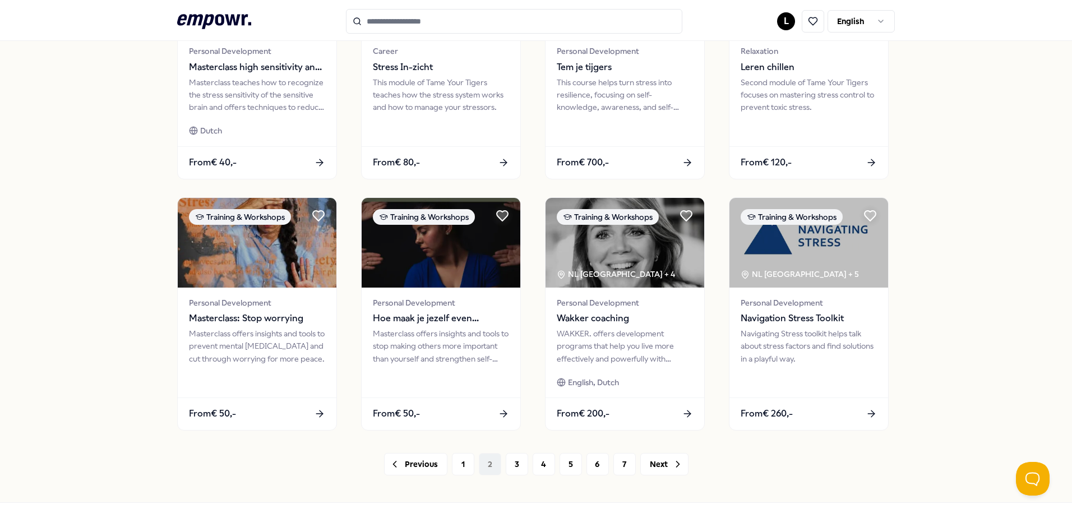
scroll to position [465, 0]
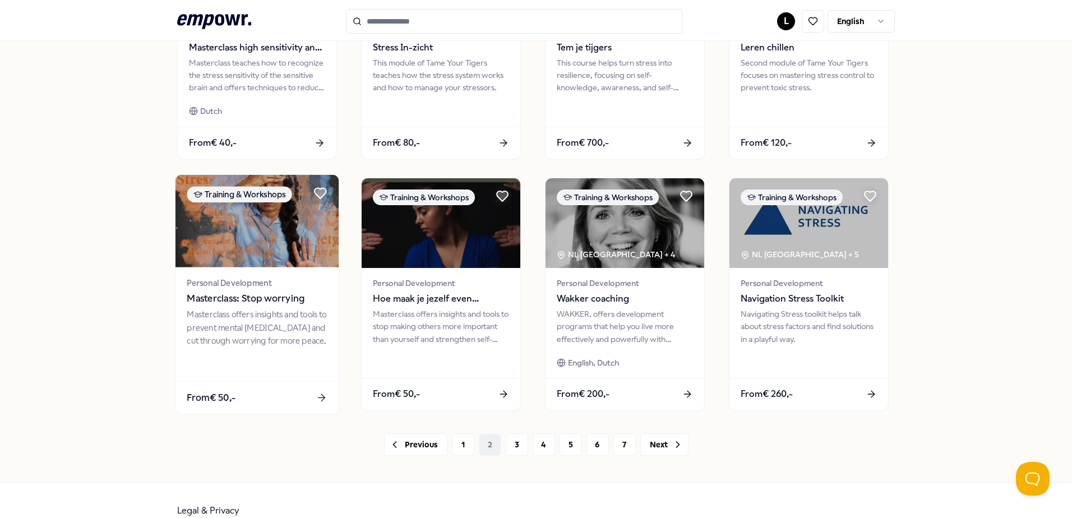
click at [210, 320] on div "Masterclass offers insights and tools to prevent mental agitation and cut throu…" at bounding box center [257, 327] width 140 height 39
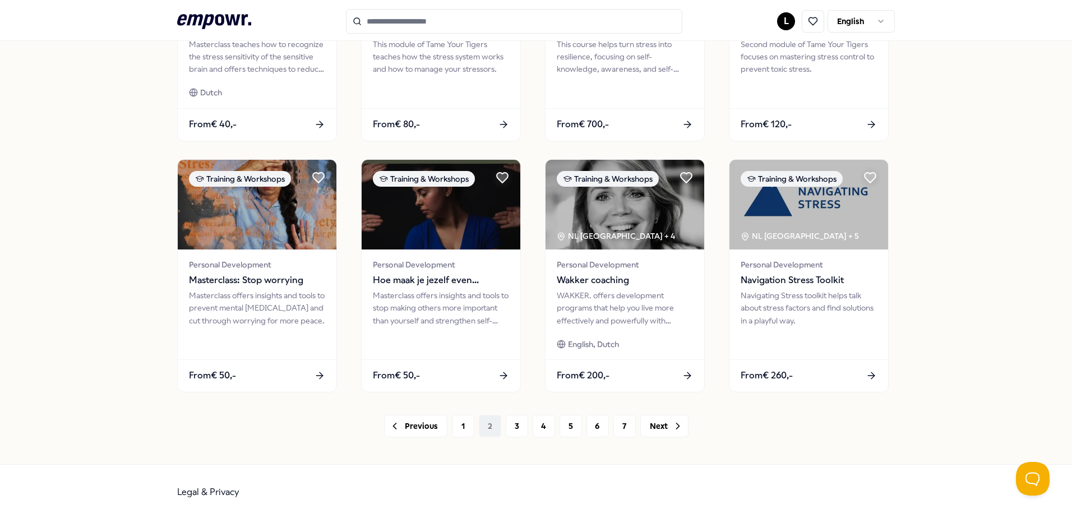
scroll to position [485, 0]
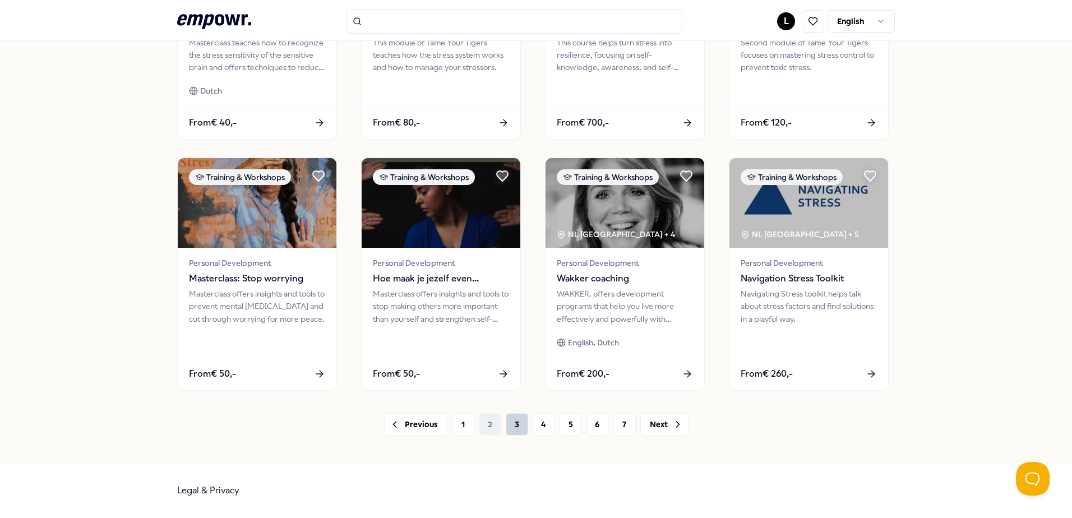
click at [510, 427] on button "3" at bounding box center [517, 424] width 22 height 22
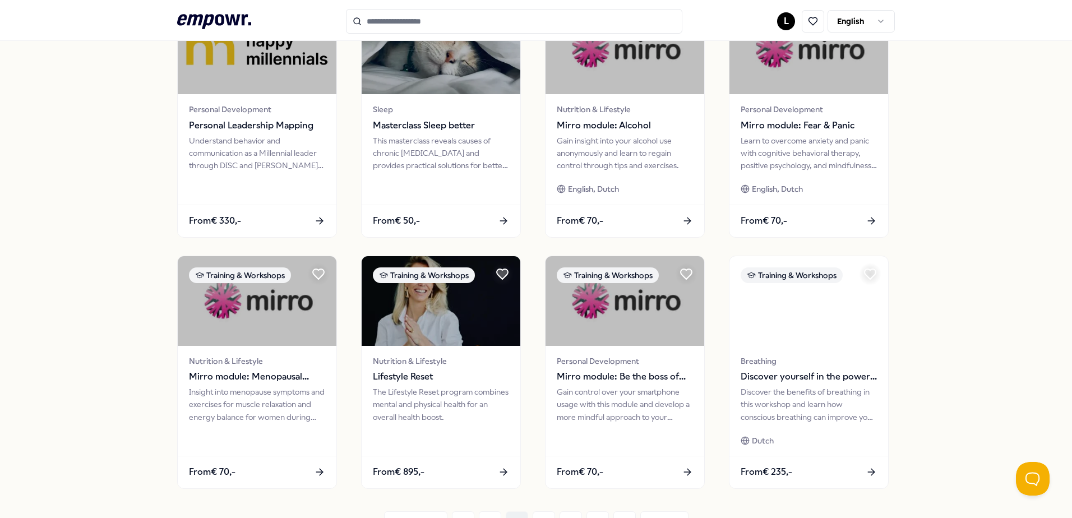
scroll to position [485, 0]
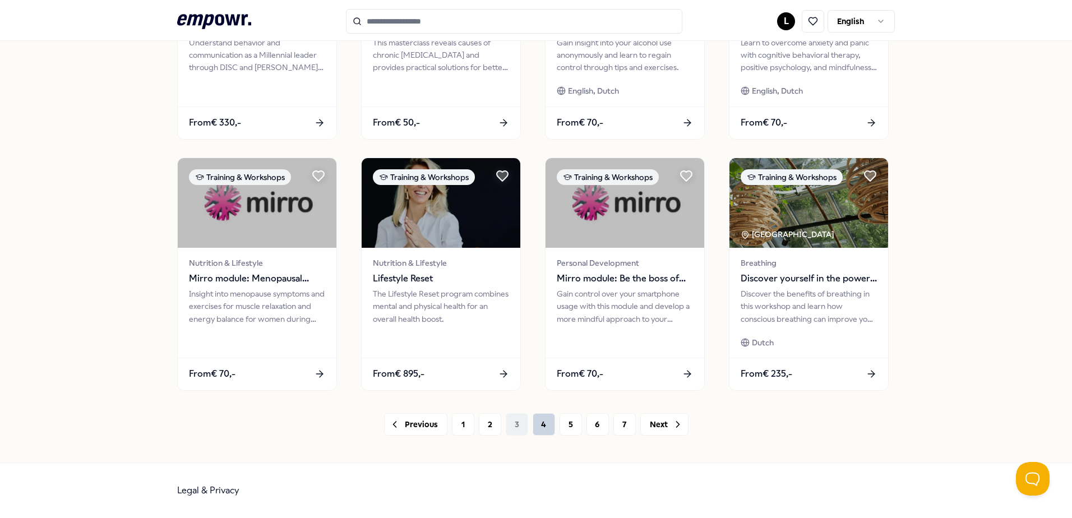
click at [537, 427] on button "4" at bounding box center [544, 424] width 22 height 22
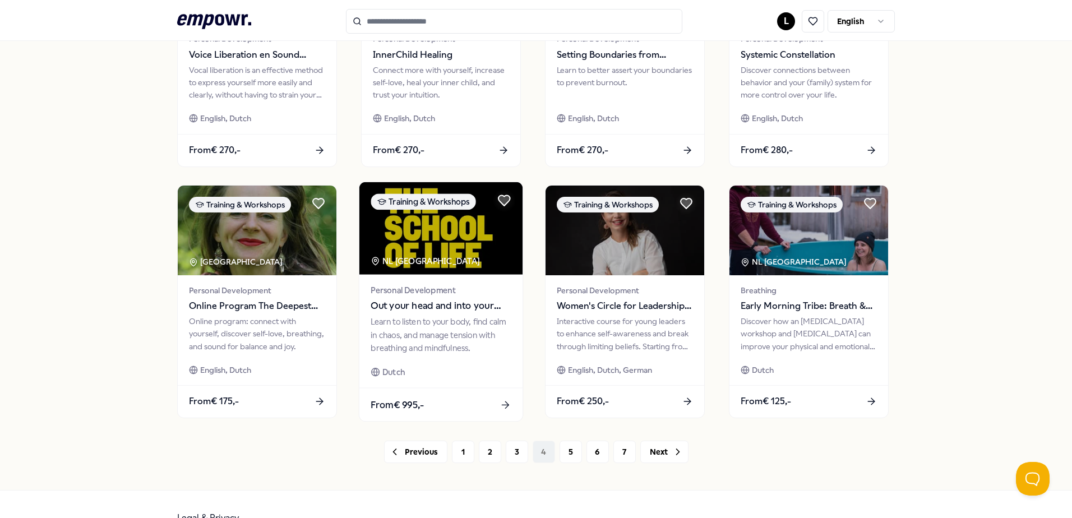
scroll to position [485, 0]
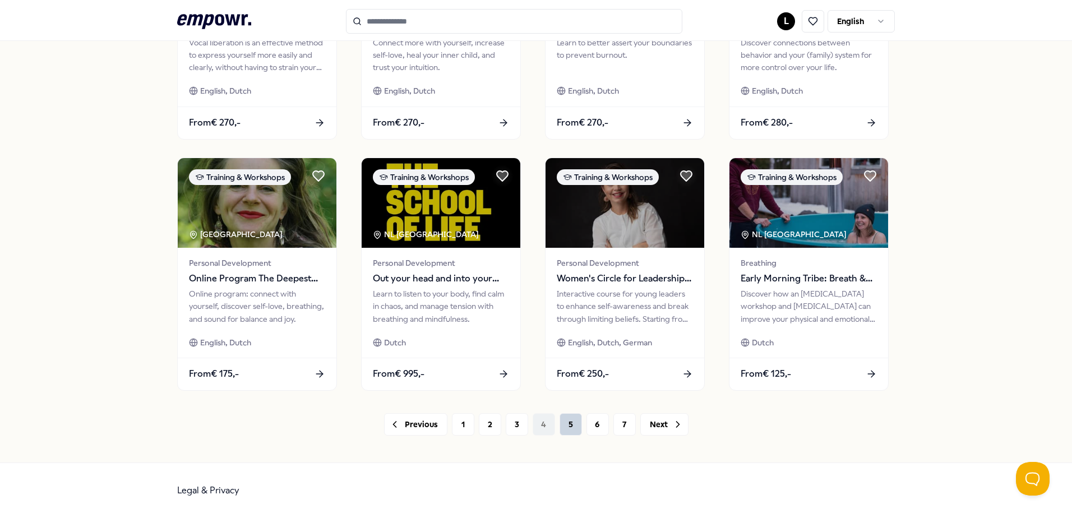
click at [561, 428] on button "5" at bounding box center [571, 424] width 22 height 22
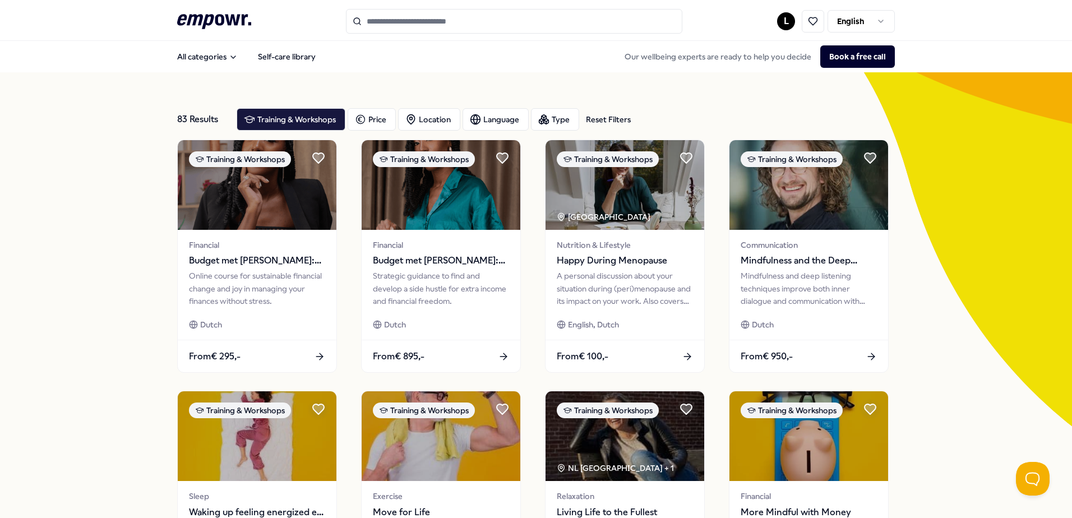
click at [877, 21] on html ".empowr-logo_svg__cls-1{fill:#03032f} L English All categories Self-care librar…" at bounding box center [536, 259] width 1072 height 518
click at [399, 24] on input "Search for products, categories or subcategories" at bounding box center [514, 21] width 336 height 25
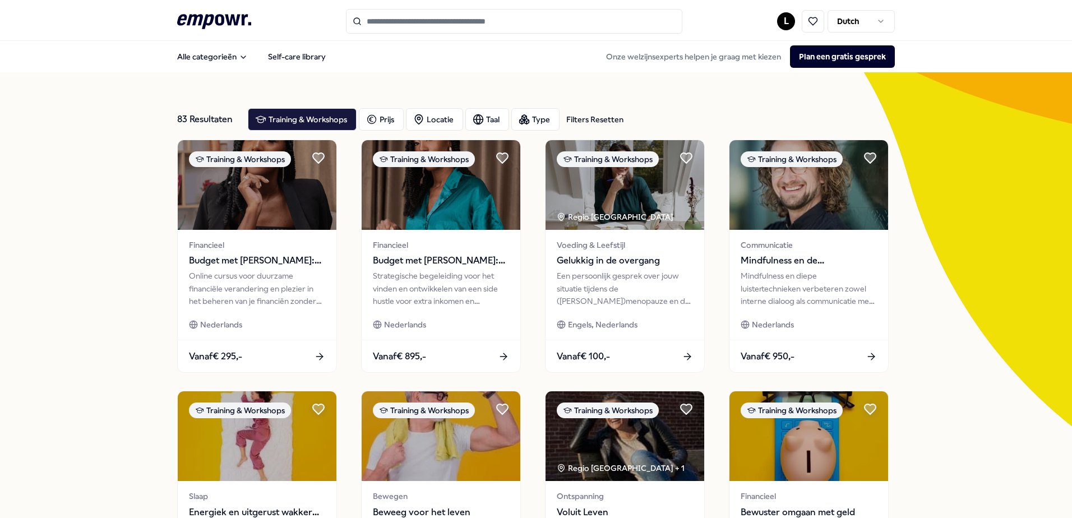
click at [397, 21] on input "Search for products, categories or subcategories" at bounding box center [514, 21] width 336 height 25
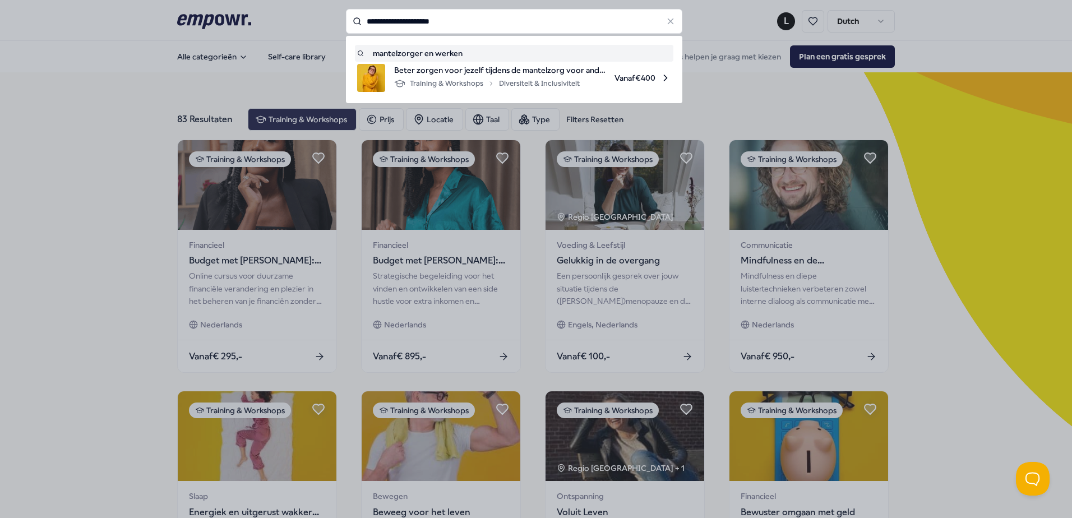
type input "**********"
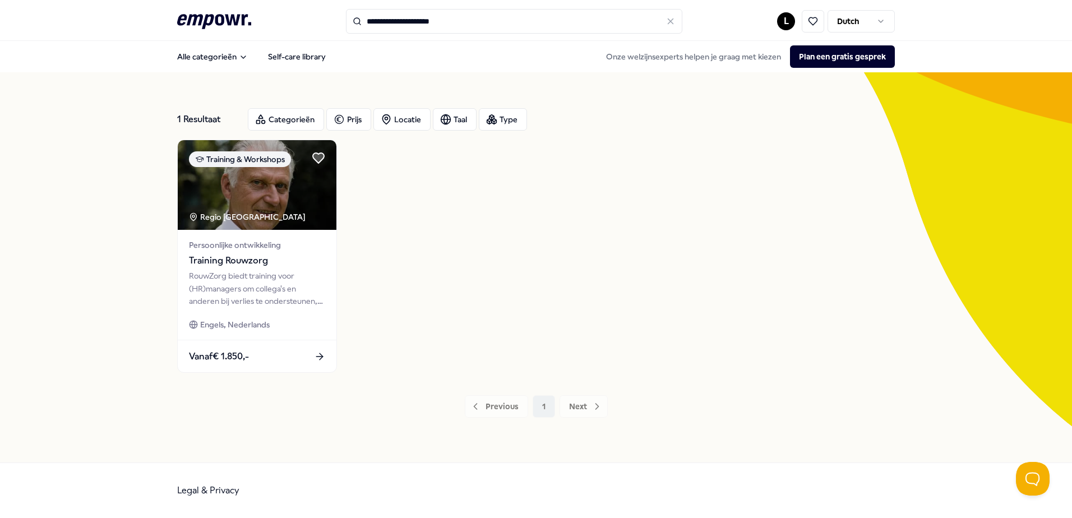
click at [483, 19] on input "**********" at bounding box center [514, 21] width 336 height 25
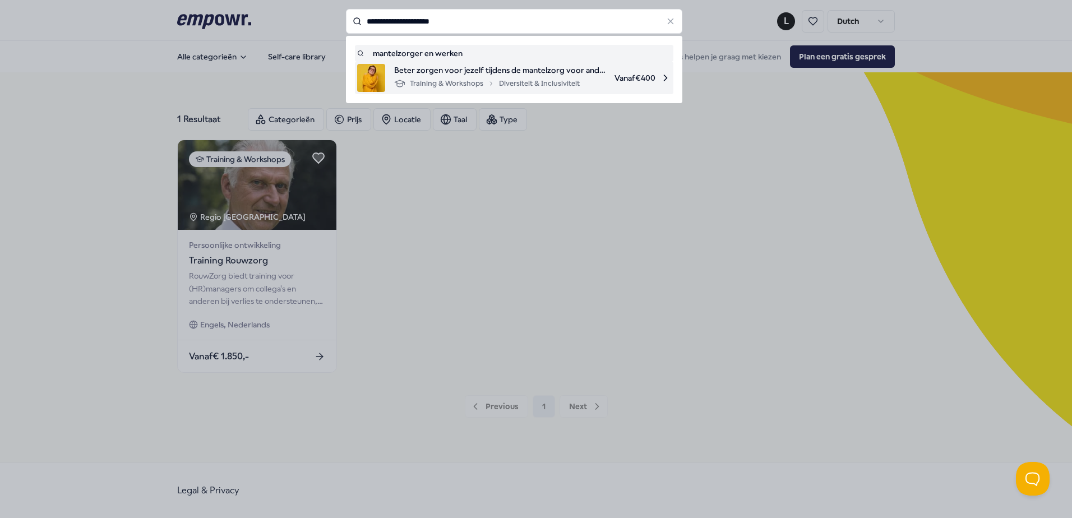
click at [491, 71] on span "Beter zorgen voor jezelf tijdens de mantelzorg voor anderen" at bounding box center [499, 70] width 211 height 12
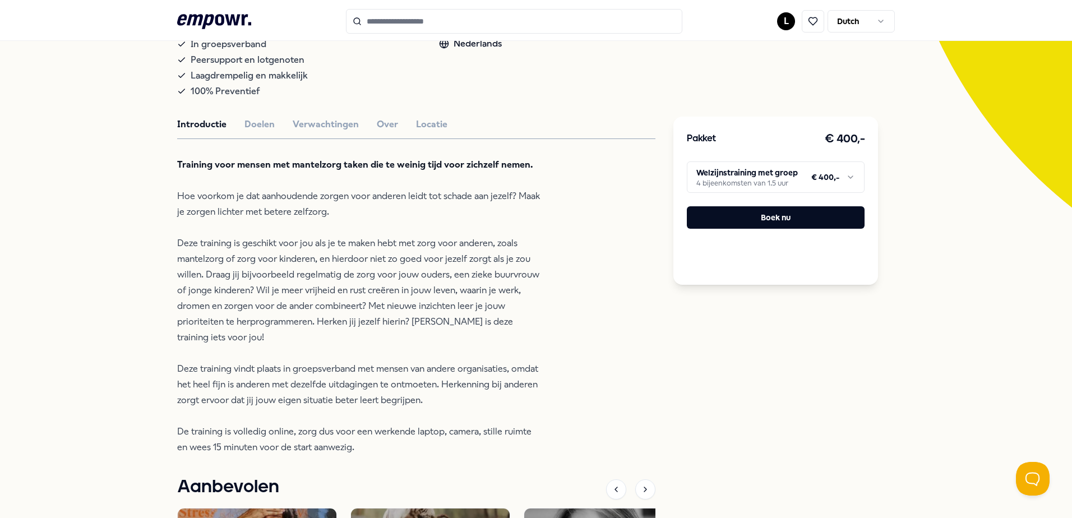
scroll to position [249, 0]
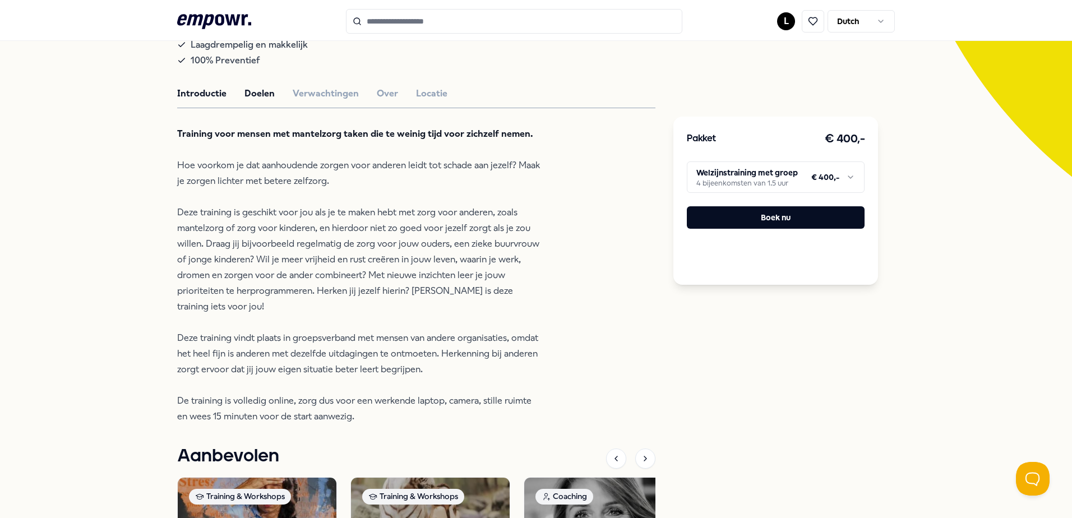
click at [248, 90] on button "Doelen" at bounding box center [259, 93] width 30 height 15
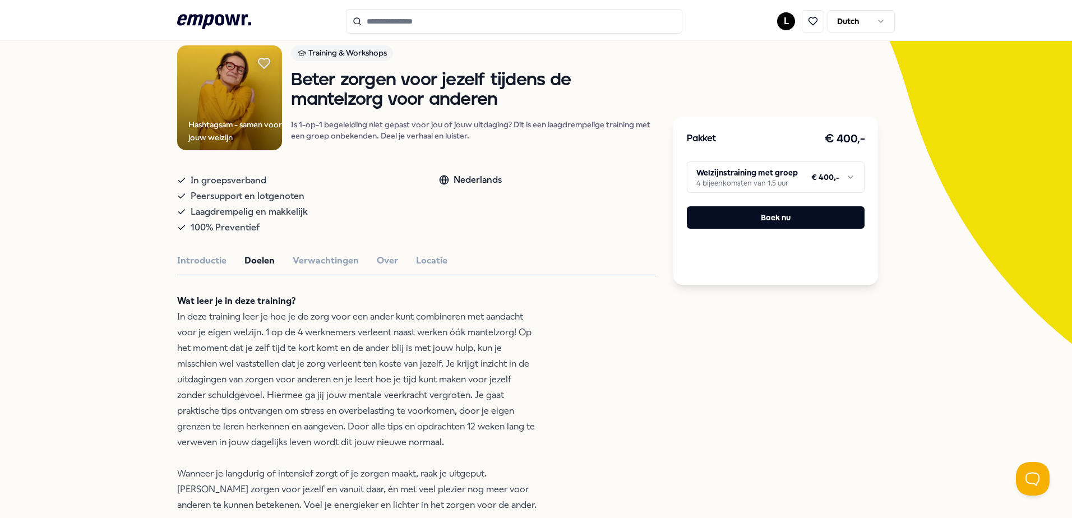
scroll to position [81, 0]
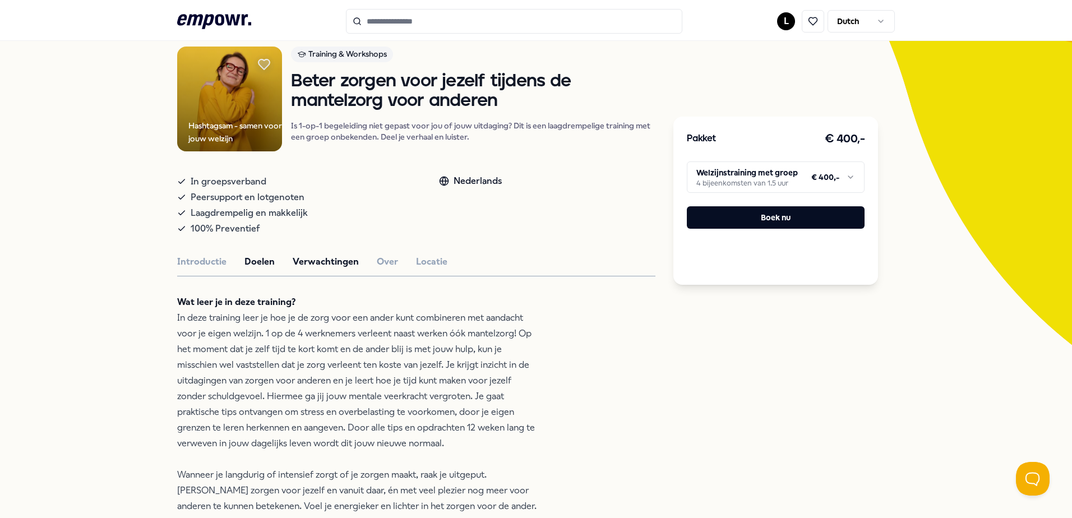
click at [336, 260] on button "Verwachtingen" at bounding box center [326, 262] width 66 height 15
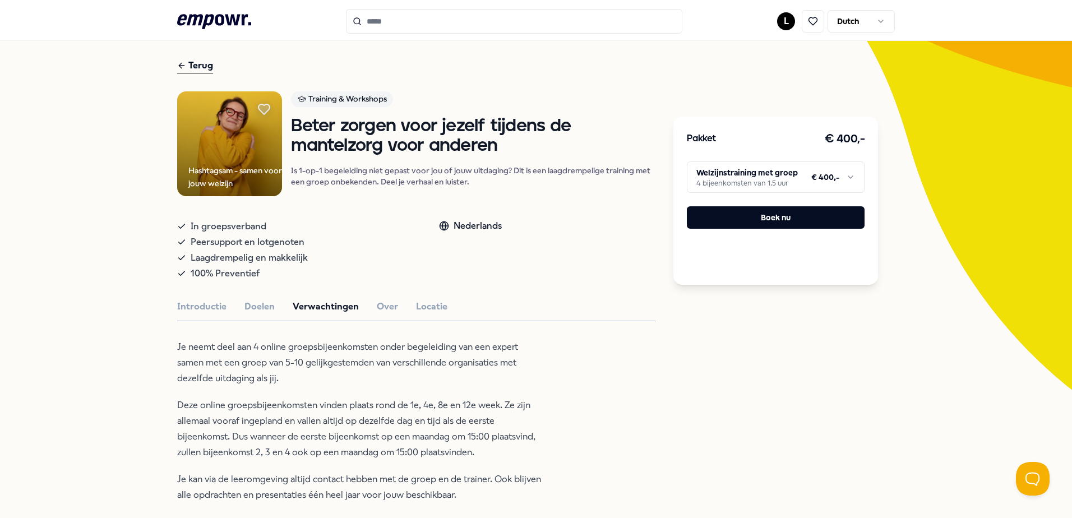
scroll to position [56, 0]
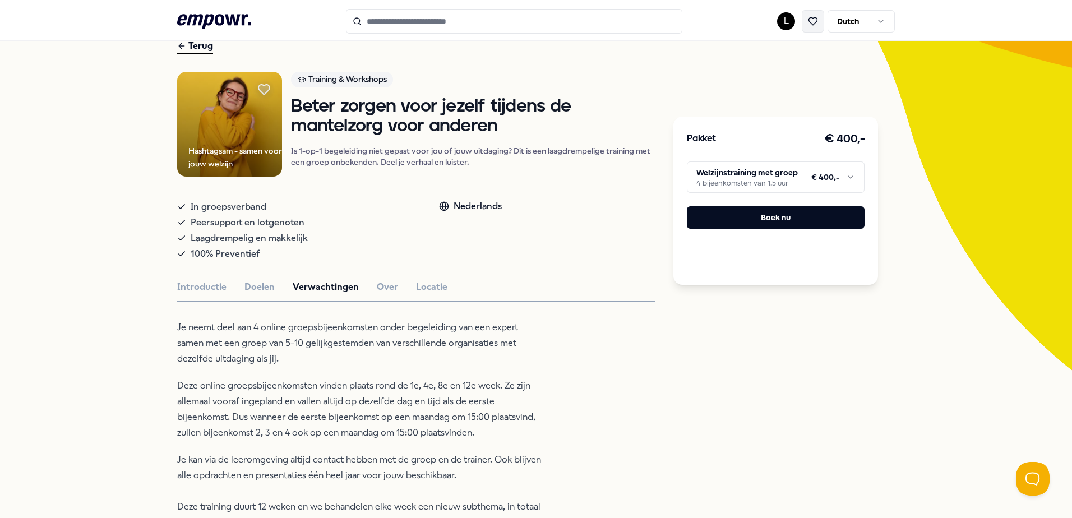
click at [812, 20] on icon at bounding box center [813, 21] width 10 height 10
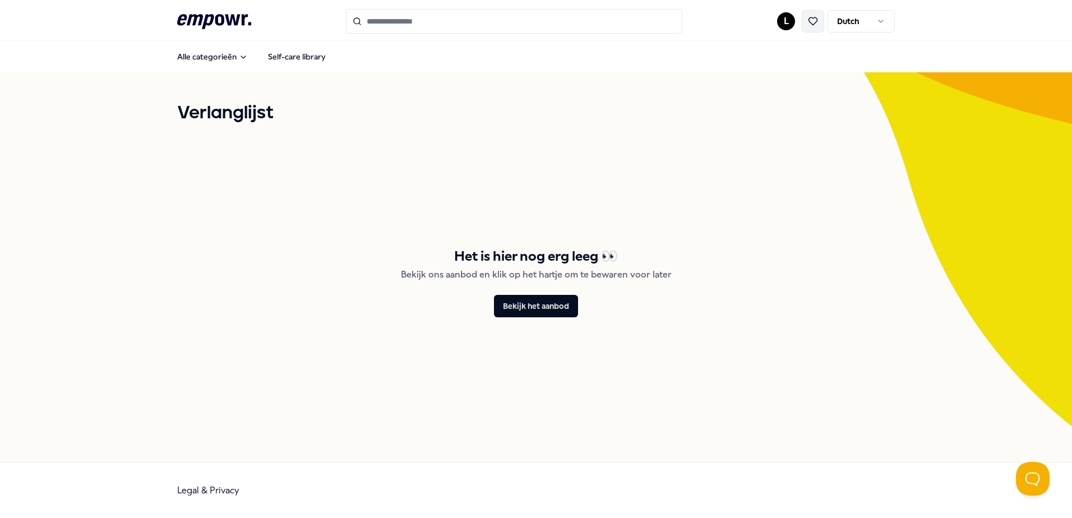
click at [811, 20] on icon at bounding box center [813, 21] width 10 height 10
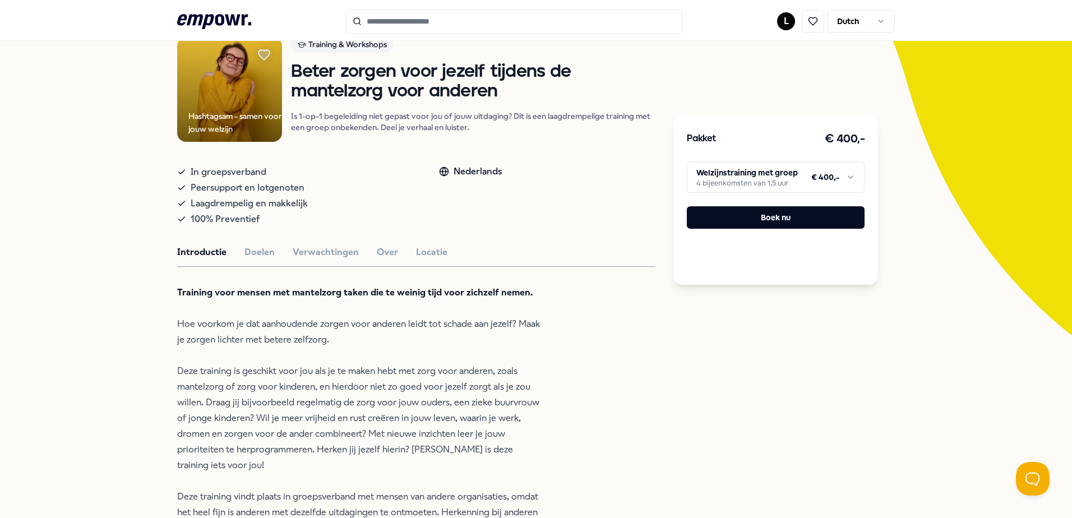
scroll to position [112, 0]
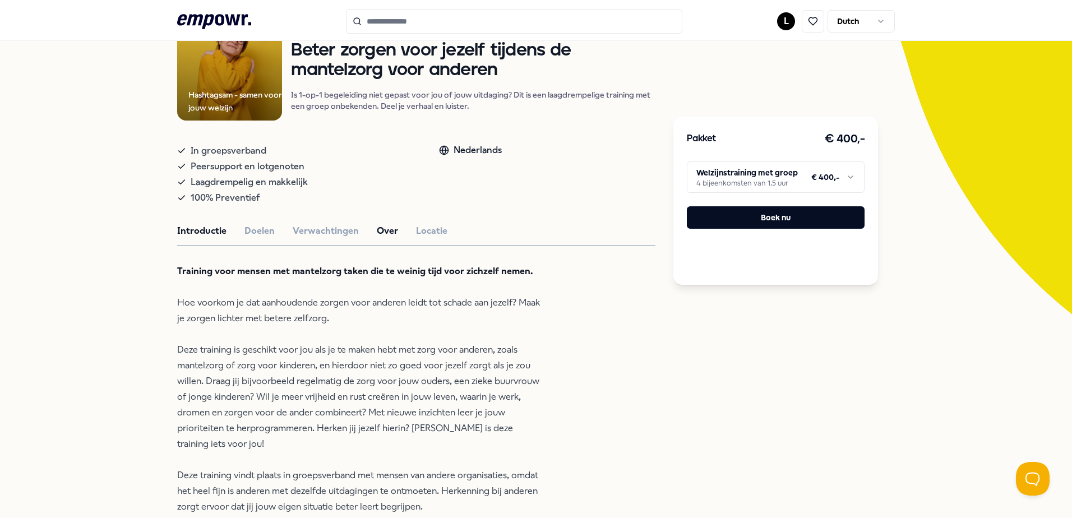
click at [377, 232] on button "Over" at bounding box center [387, 231] width 21 height 15
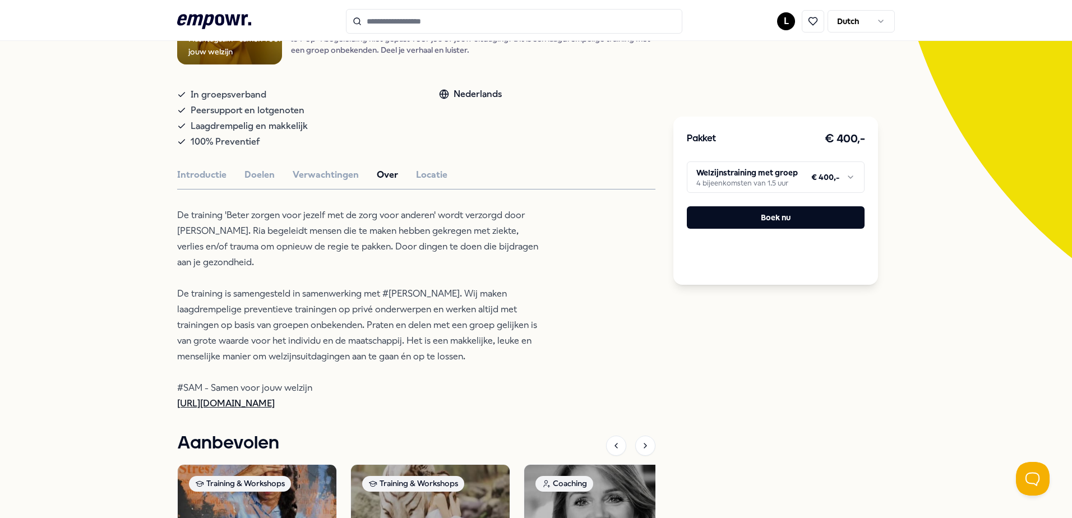
scroll to position [224, 0]
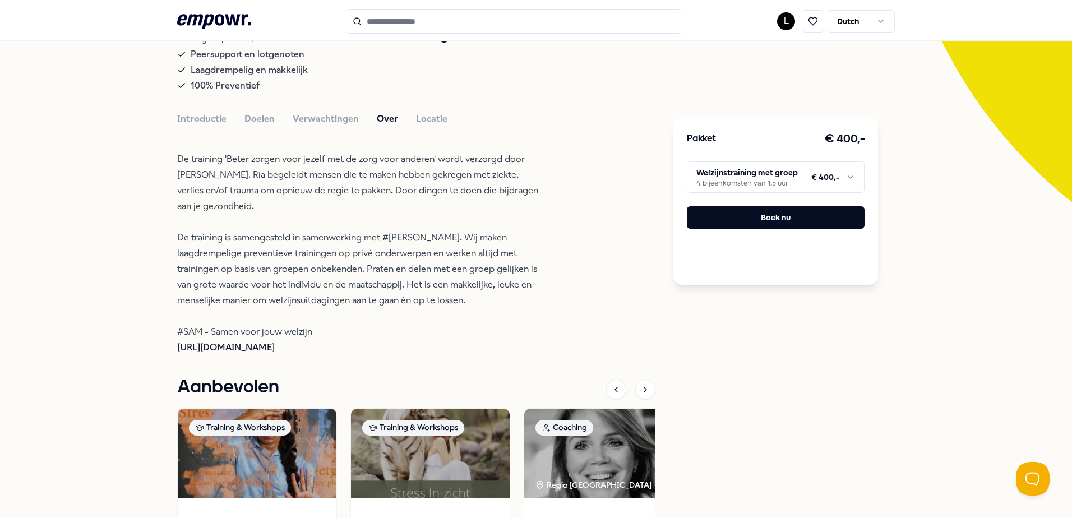
click at [259, 342] on link "[URL][DOMAIN_NAME]" at bounding box center [226, 347] width 98 height 11
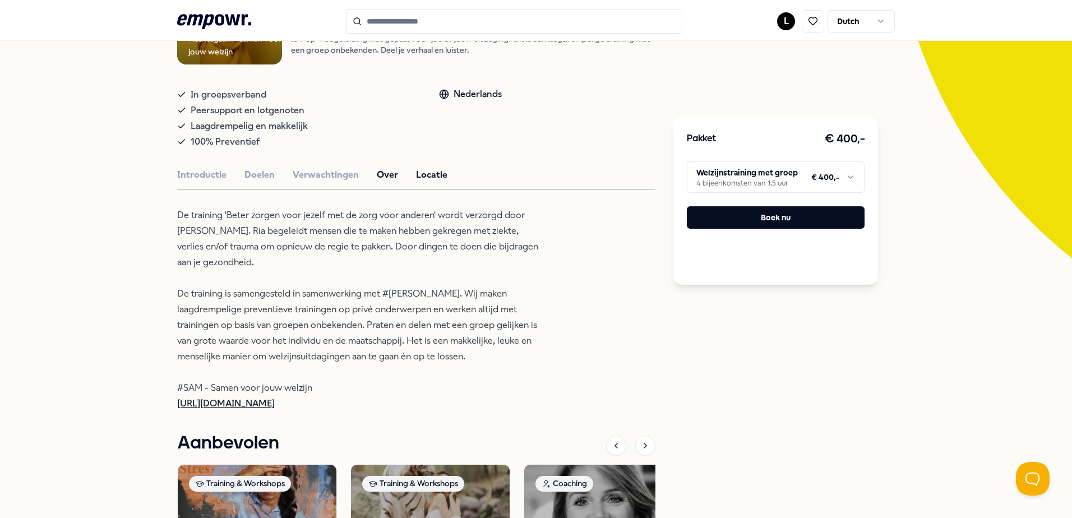
click at [430, 175] on button "Locatie" at bounding box center [431, 175] width 31 height 15
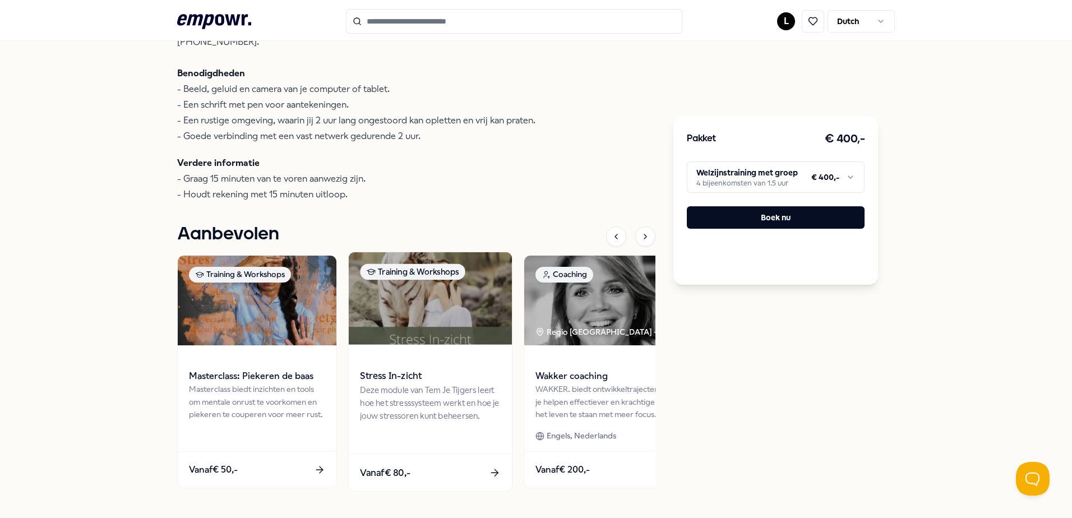
scroll to position [561, 0]
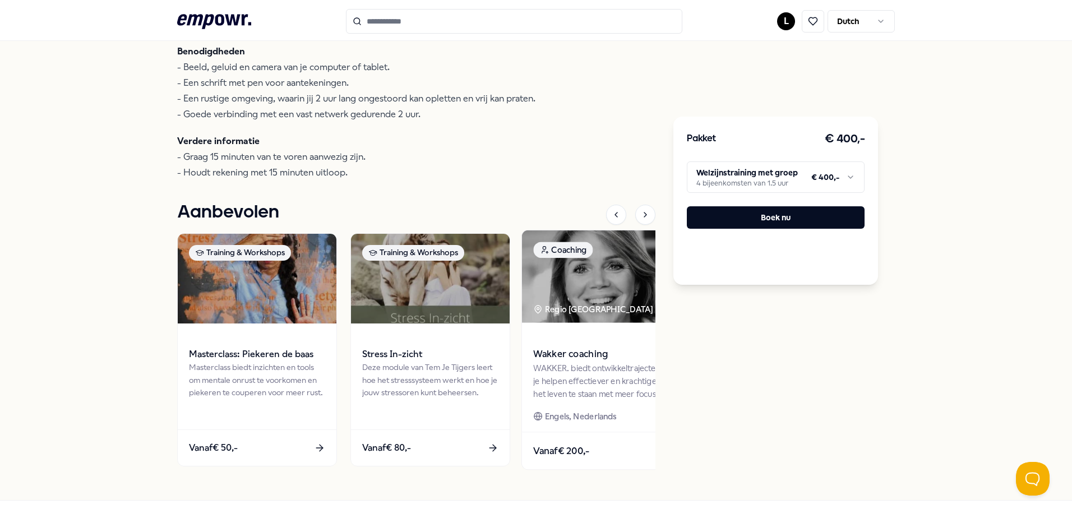
click at [557, 303] on div "Regio [GEOGRAPHIC_DATA] + 4" at bounding box center [599, 309] width 133 height 13
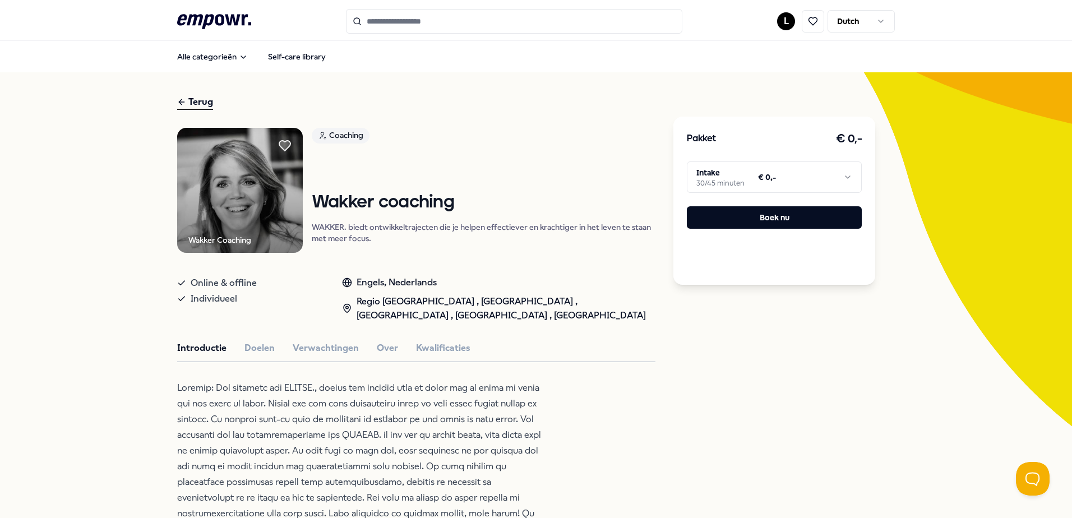
click at [187, 103] on div "Terug" at bounding box center [195, 102] width 36 height 15
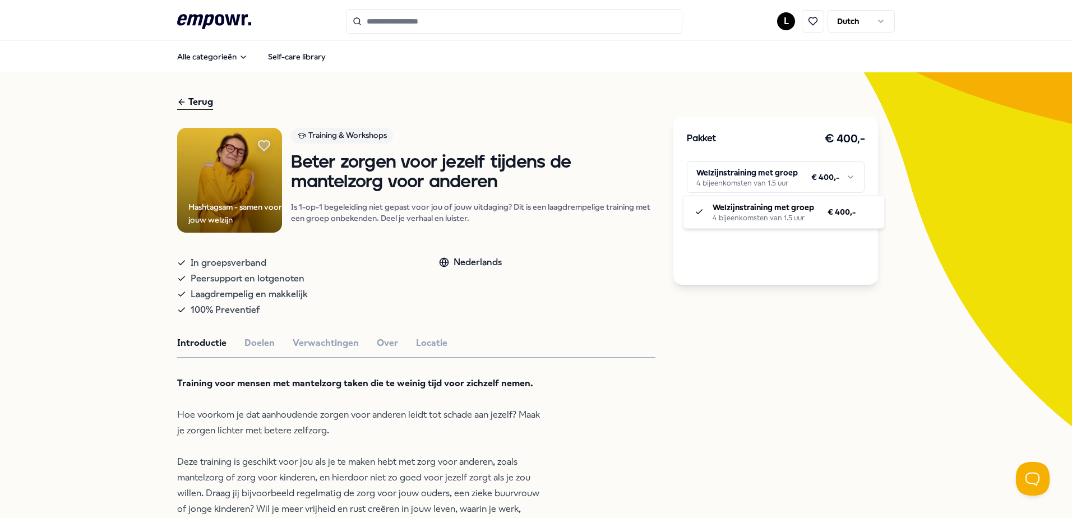
click at [847, 179] on html ".empowr-logo_svg__cls-1{fill:#03032f} L Dutch Alle categorieën Self-care librar…" at bounding box center [536, 259] width 1072 height 518
click at [808, 24] on icon at bounding box center [813, 21] width 10 height 10
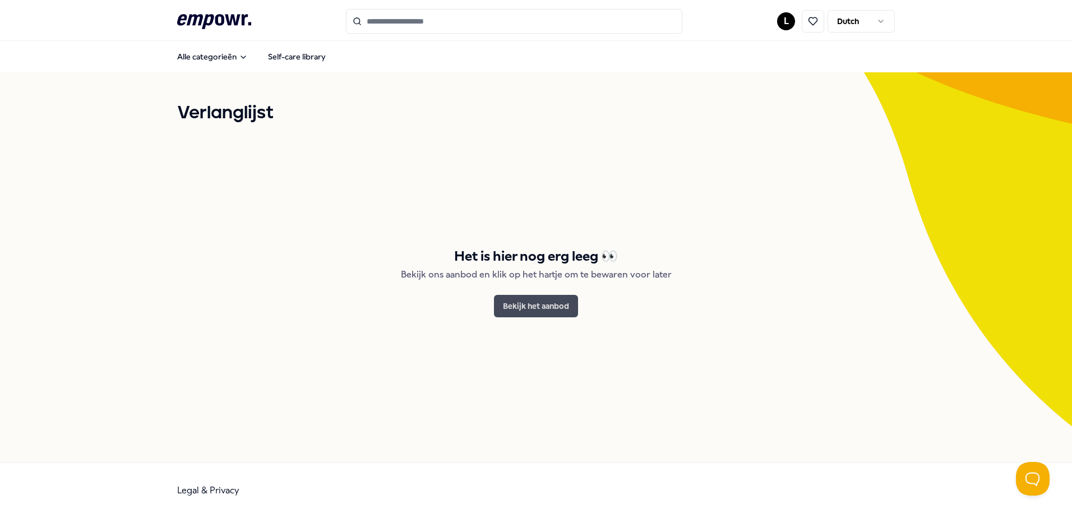
click at [531, 309] on button "Bekijk het aanbod" at bounding box center [536, 306] width 84 height 22
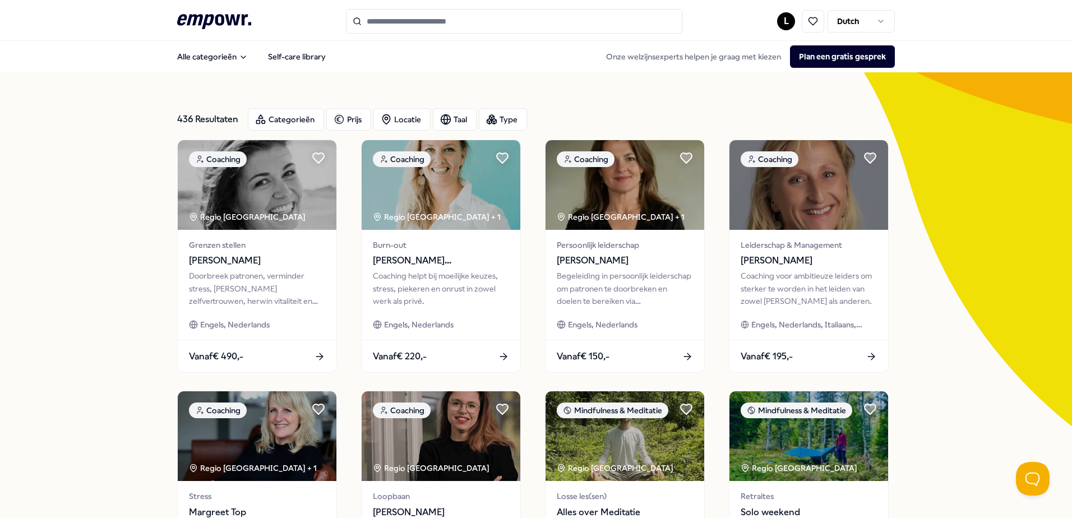
click at [398, 27] on input "Search for products, categories or subcategories" at bounding box center [514, 21] width 336 height 25
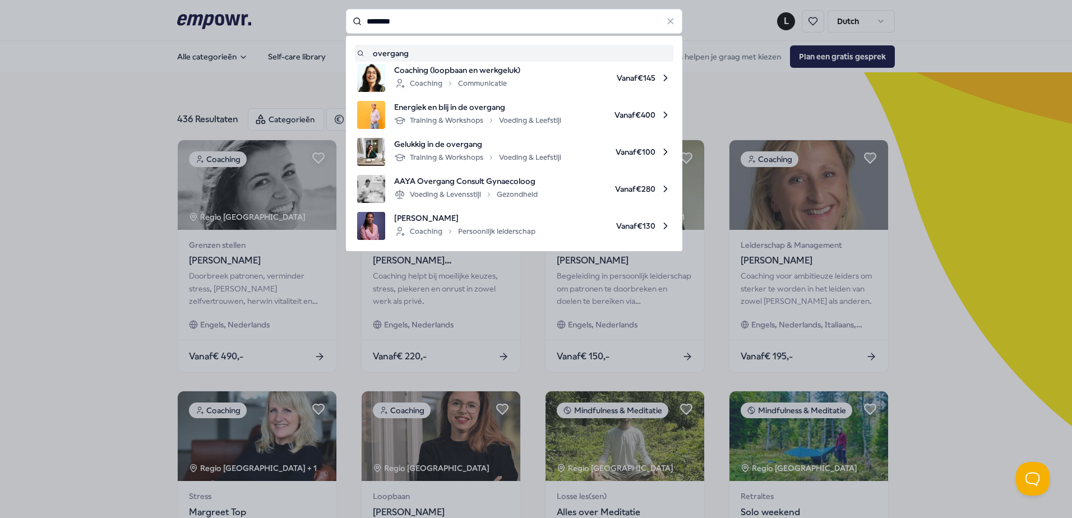
type input "********"
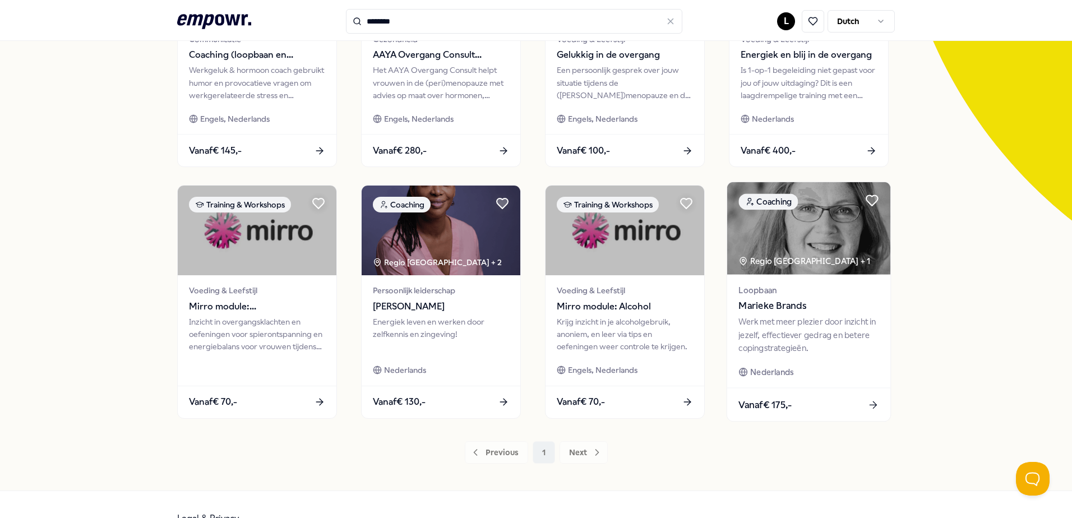
scroll to position [224, 0]
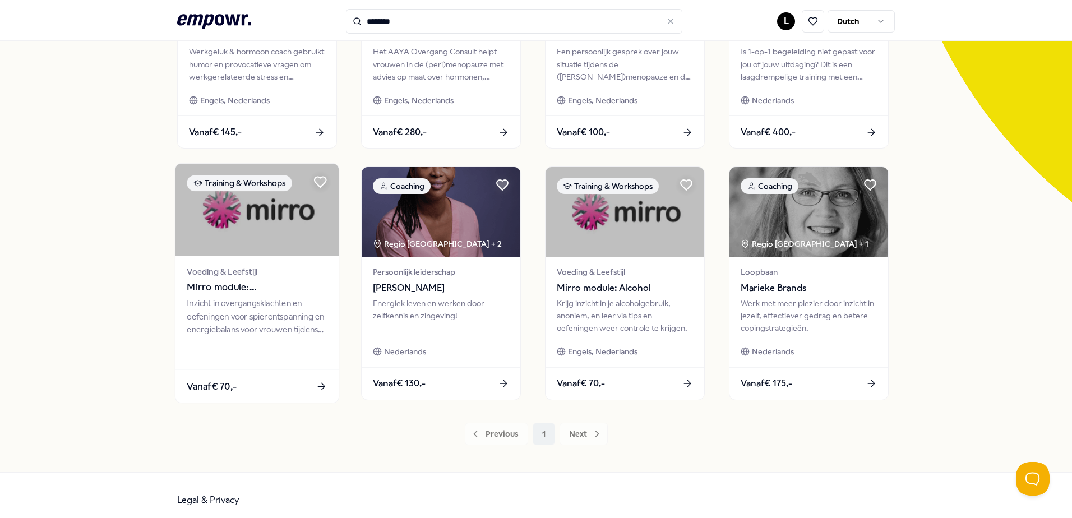
click at [233, 326] on div "Inzicht in overgangsklachten en oefeningen voor spierontspanning en energiebala…" at bounding box center [257, 316] width 140 height 39
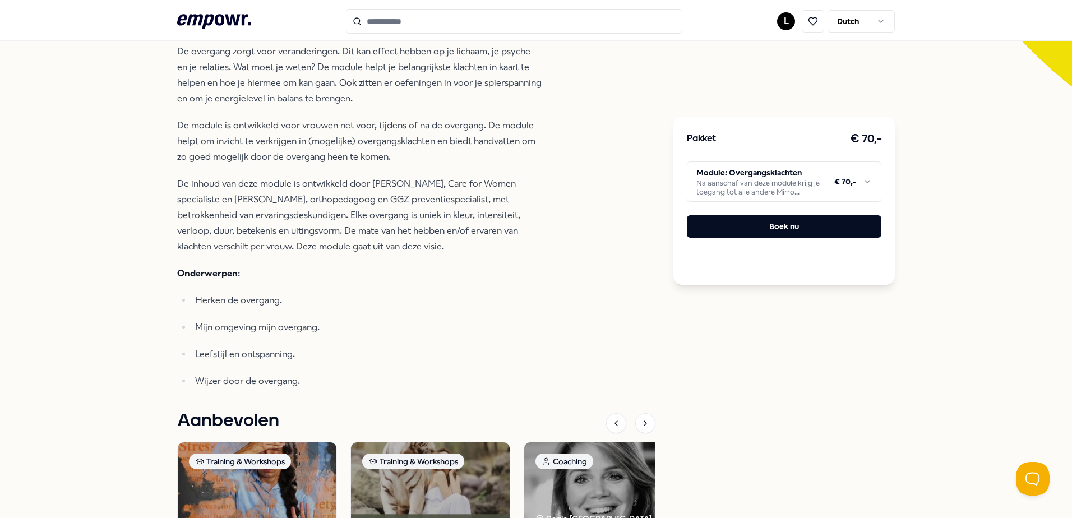
scroll to position [353, 0]
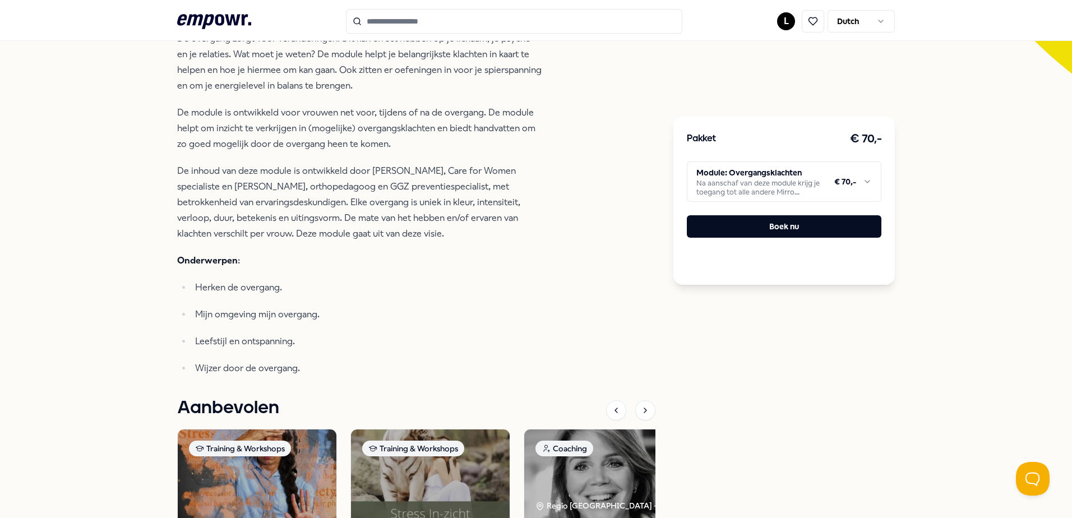
type input "********"
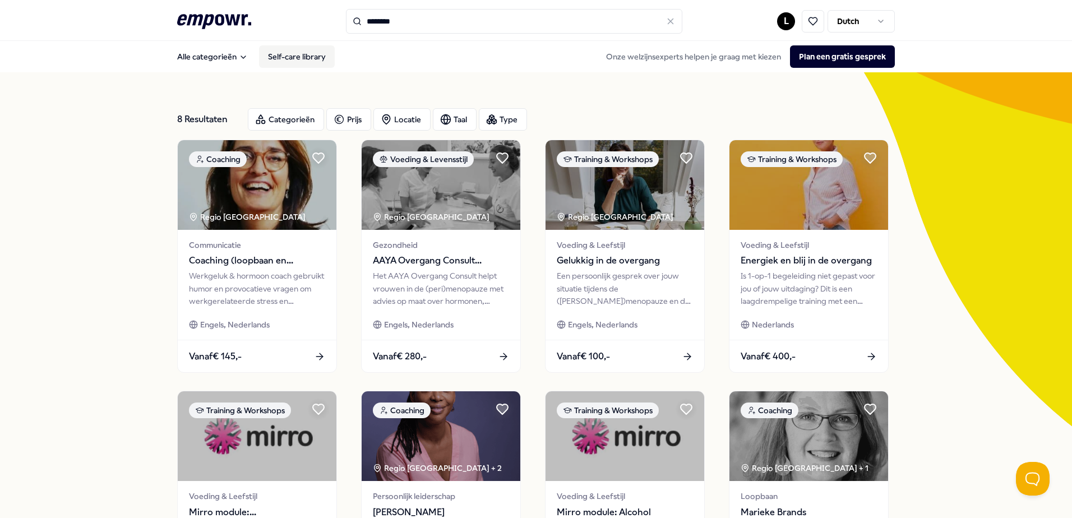
click at [292, 59] on link "Self-care library" at bounding box center [297, 56] width 76 height 22
